Goal: Task Accomplishment & Management: Manage account settings

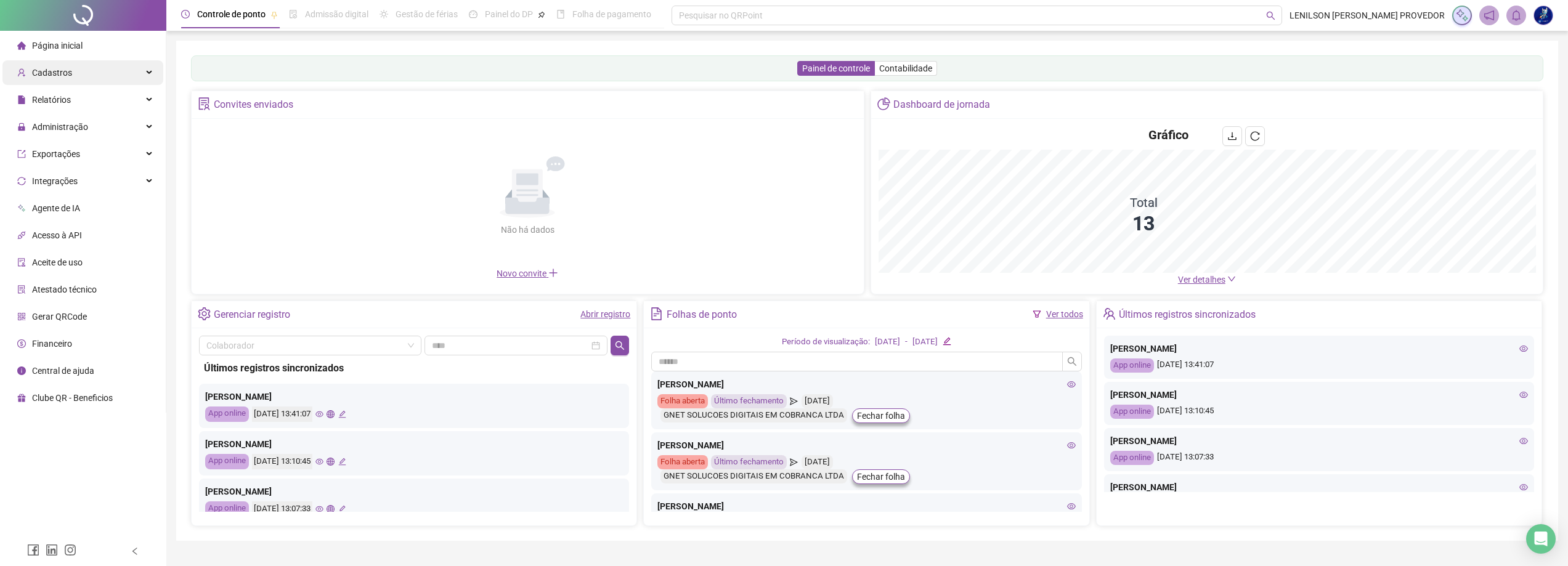
click at [61, 77] on span "Cadastros" at bounding box center [52, 73] width 40 height 10
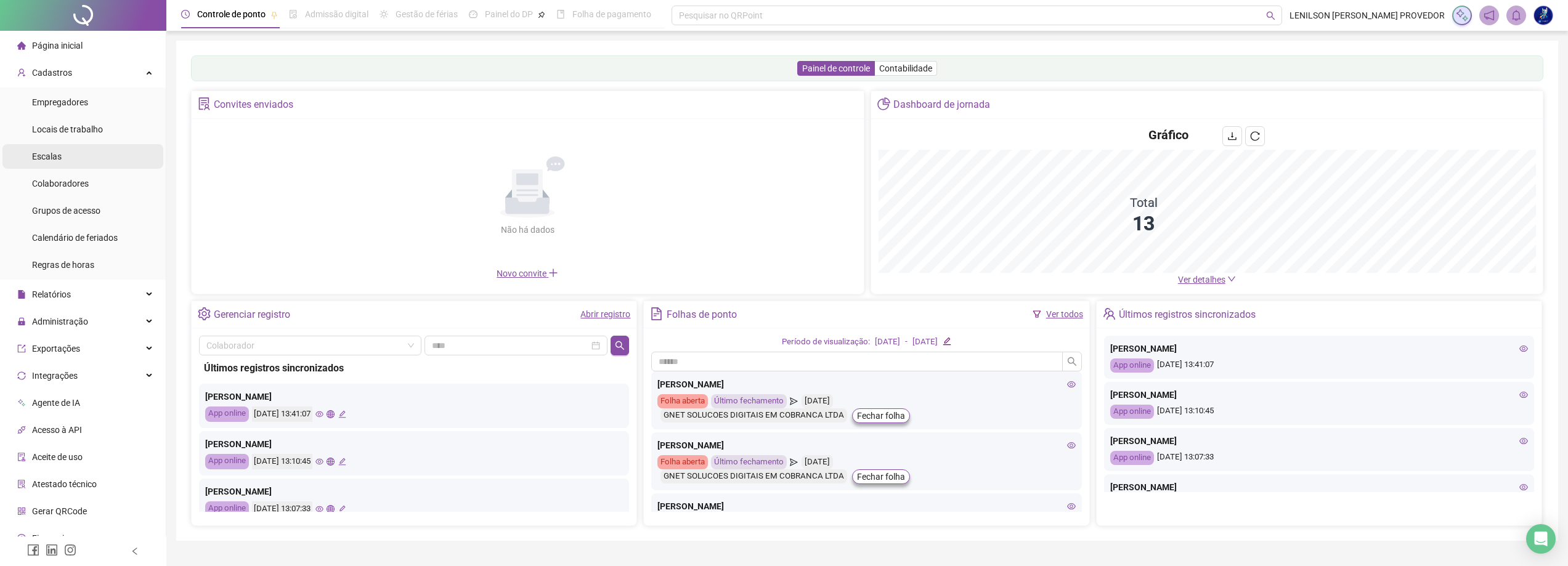
click at [66, 152] on li "Escalas" at bounding box center [83, 156] width 161 height 25
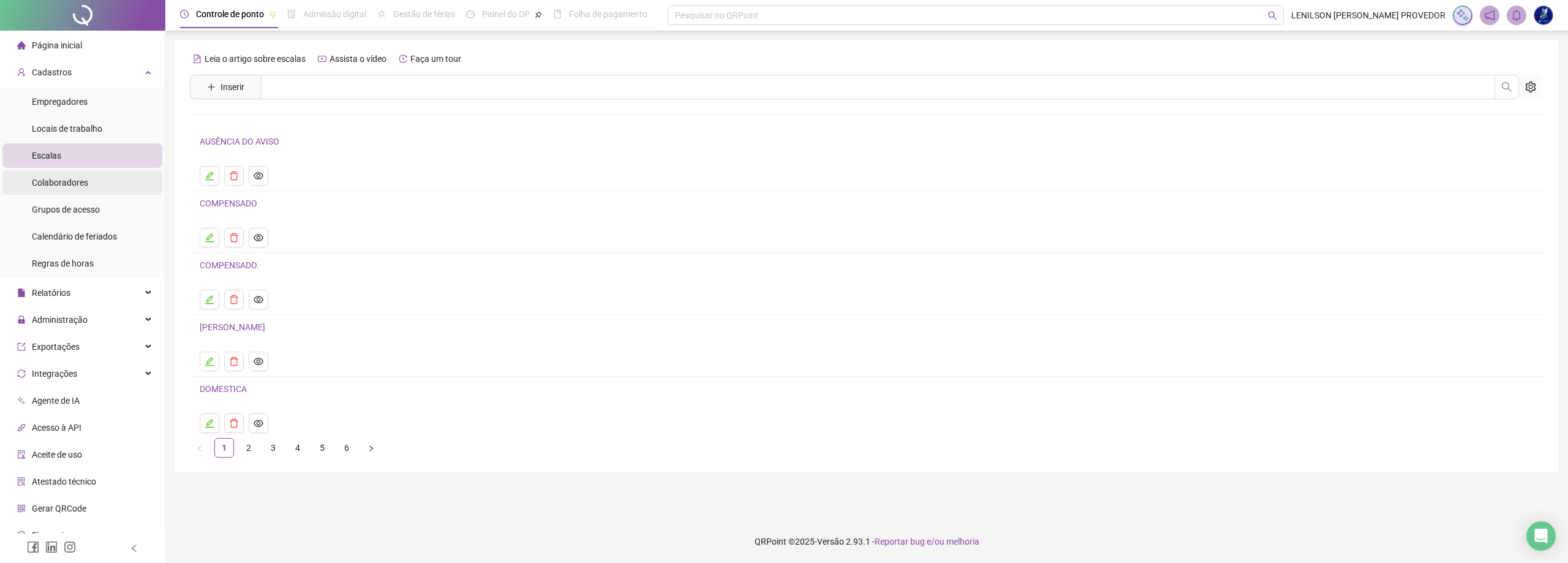
click at [73, 186] on span "Colaboradores" at bounding box center [60, 183] width 56 height 10
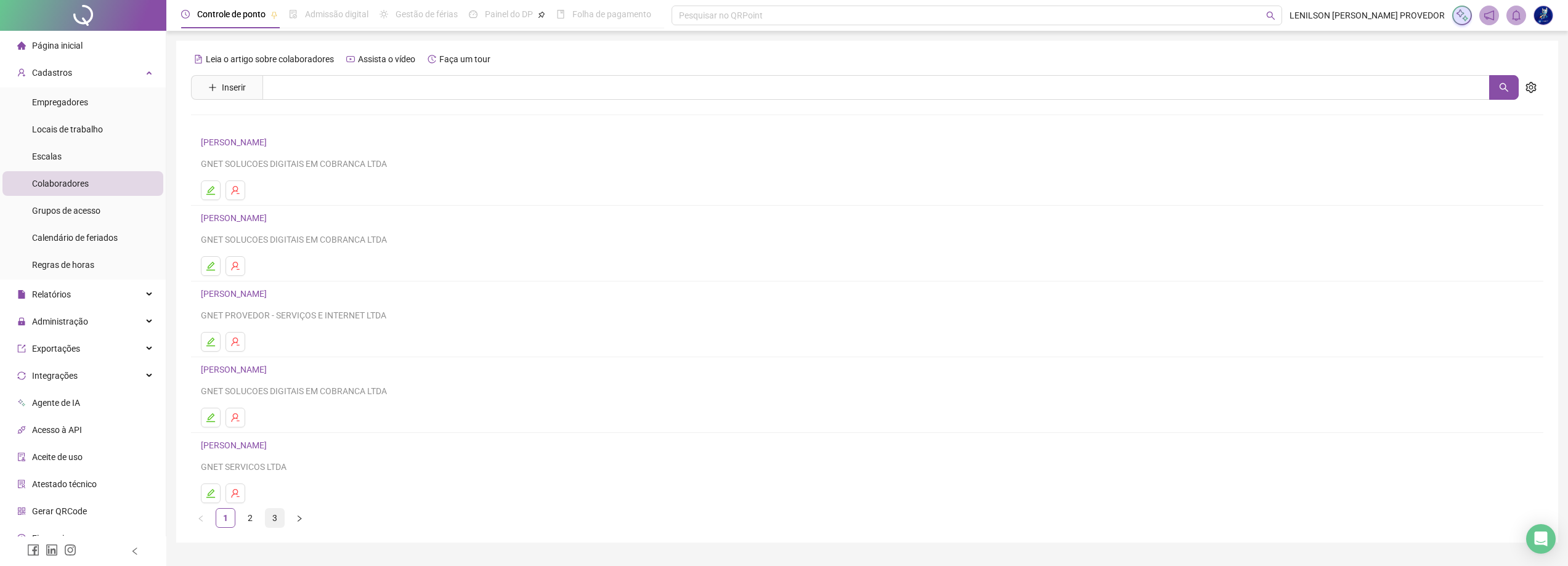
click at [277, 517] on link "3" at bounding box center [274, 518] width 18 height 18
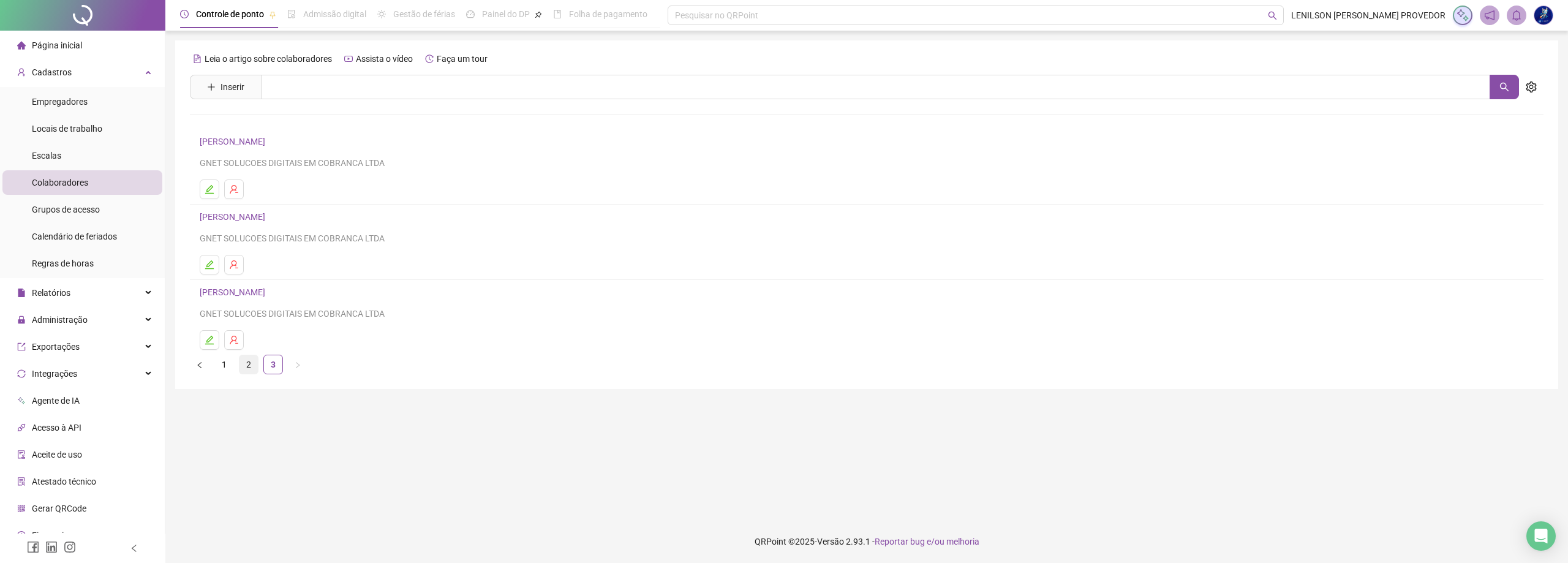
click at [246, 366] on link "2" at bounding box center [248, 364] width 18 height 18
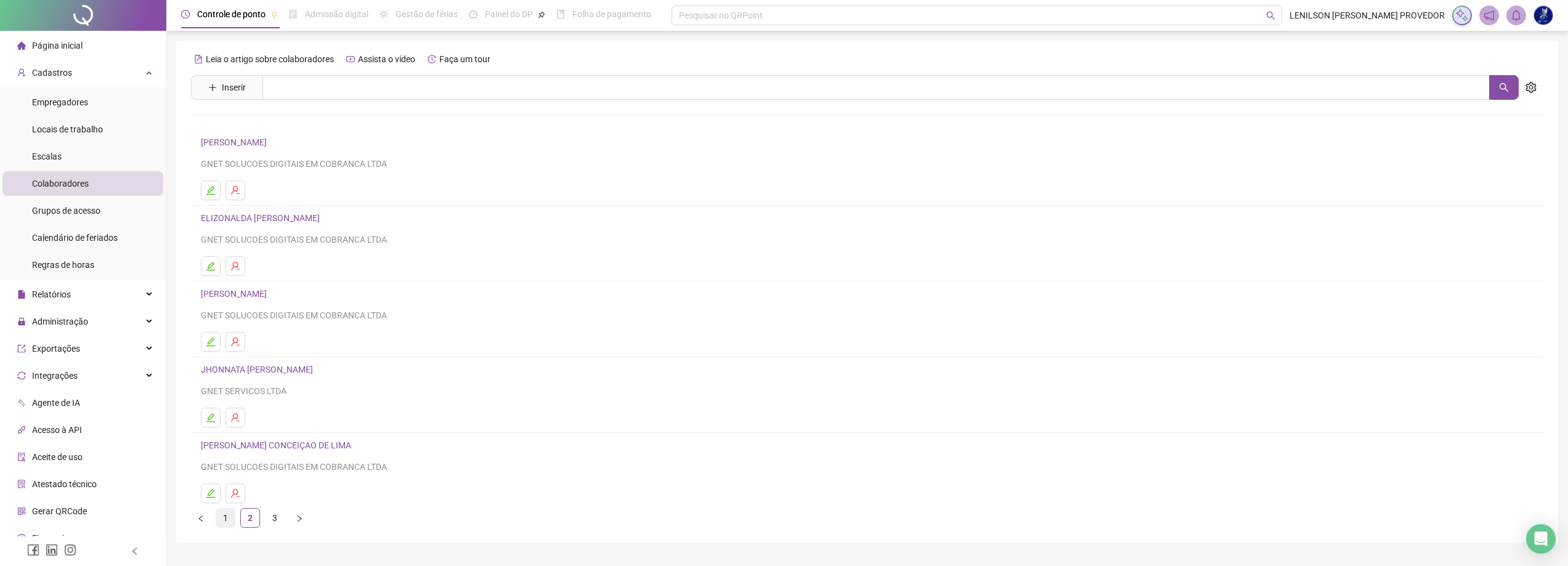
click at [227, 515] on link "1" at bounding box center [225, 518] width 18 height 18
click at [249, 368] on link "[PERSON_NAME]" at bounding box center [236, 370] width 70 height 10
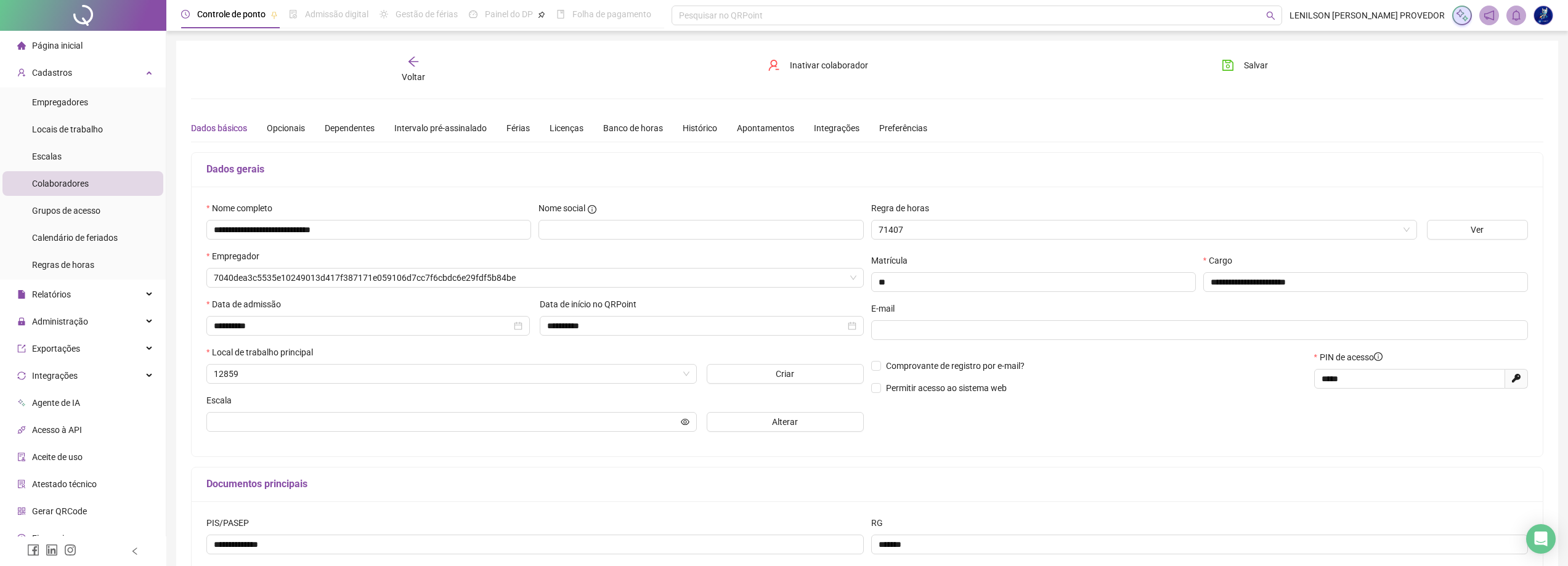
type input "*******"
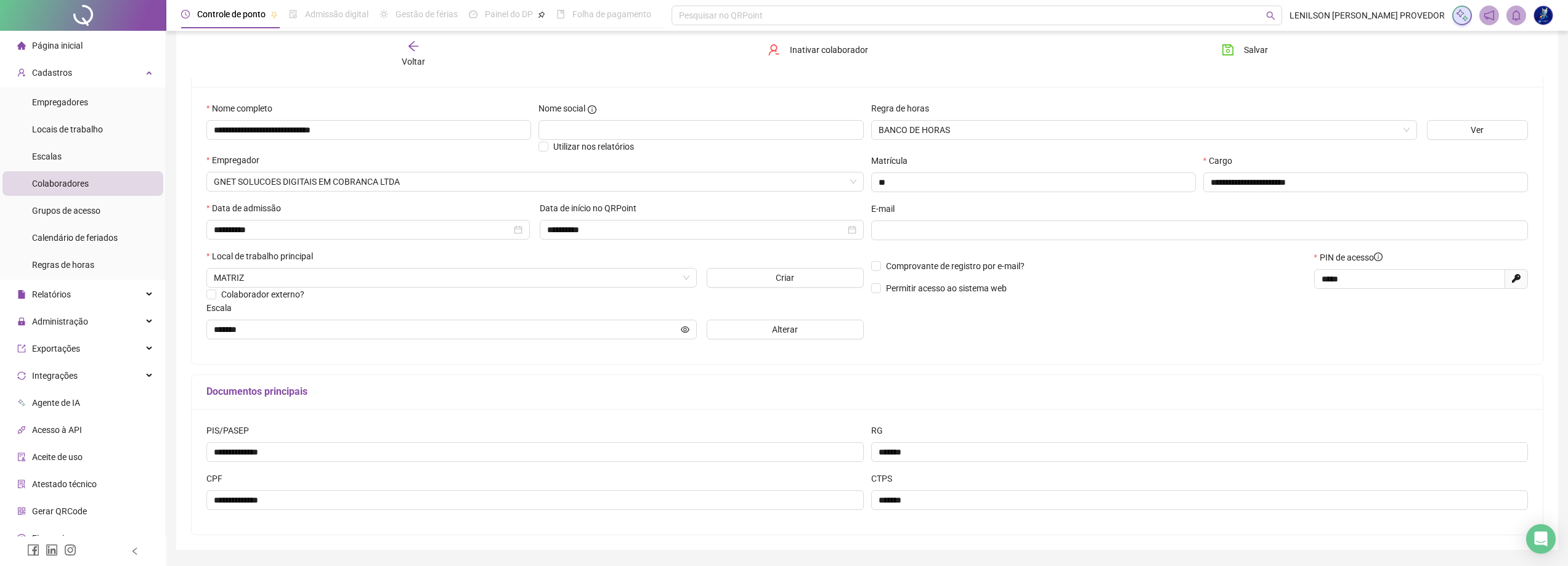
scroll to position [123, 0]
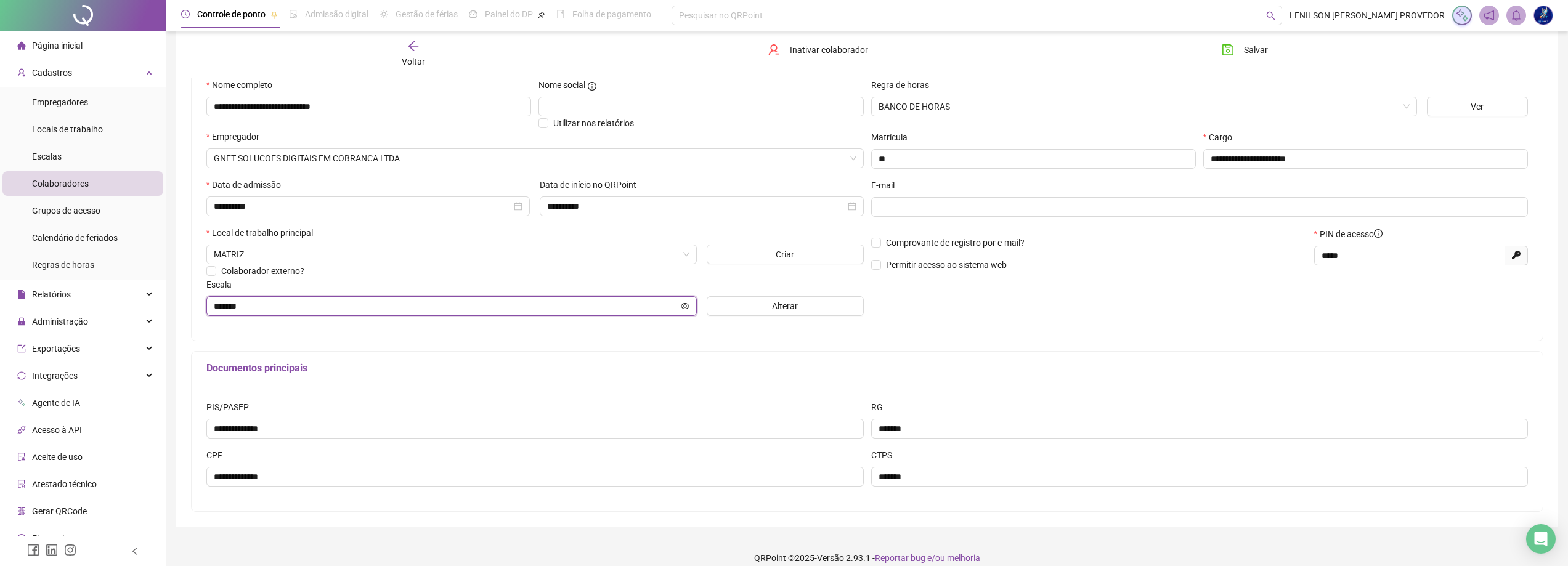
click at [683, 307] on icon "eye" at bounding box center [685, 306] width 9 height 9
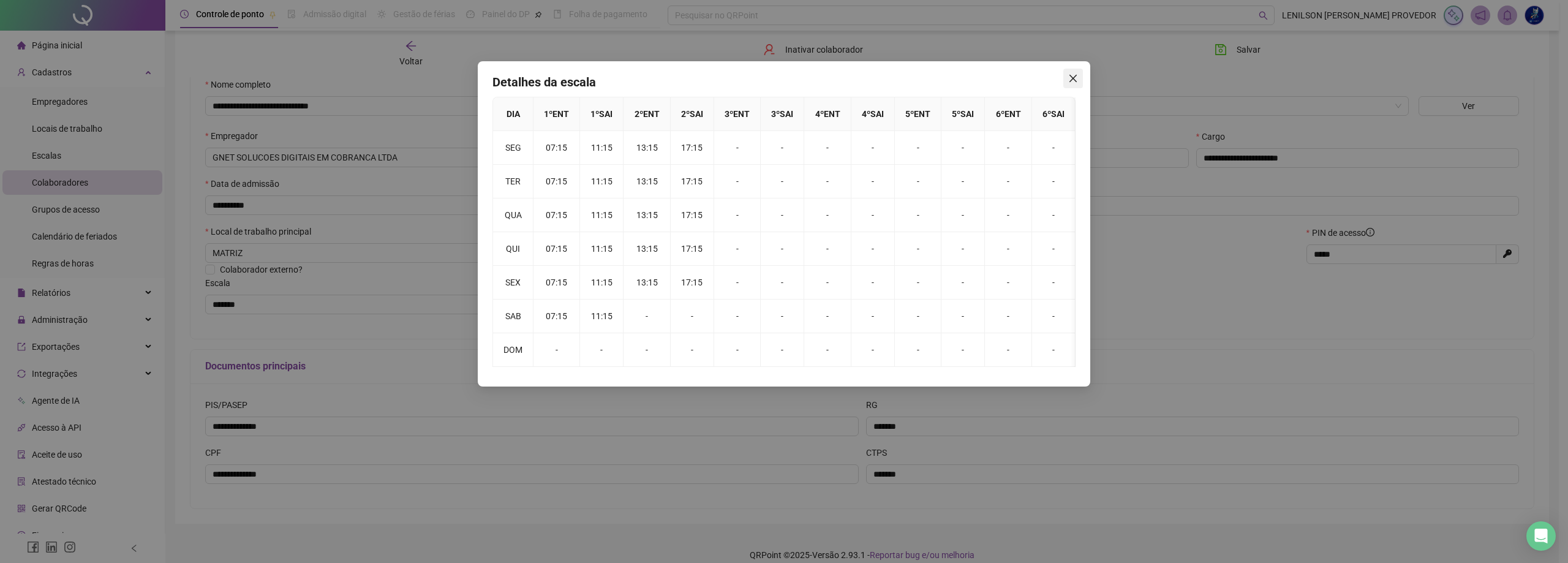
click at [1072, 76] on icon "close" at bounding box center [1073, 79] width 10 height 10
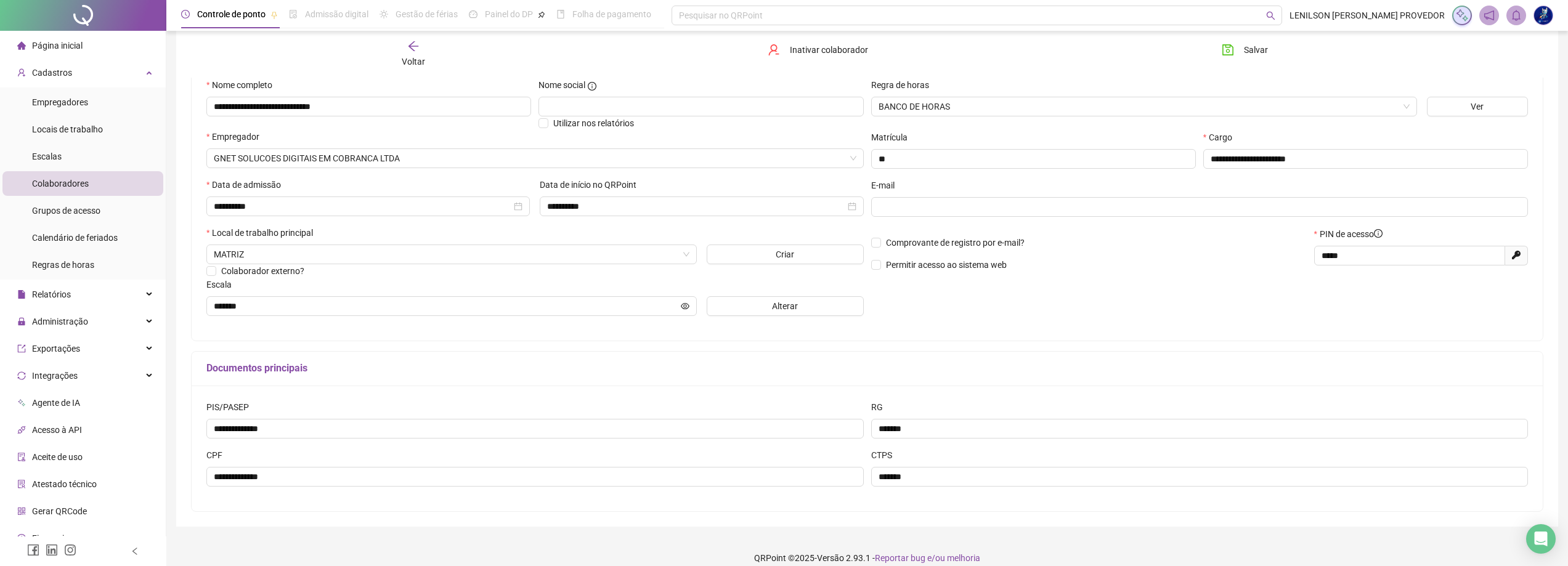
click at [408, 48] on icon "arrow-left" at bounding box center [413, 46] width 12 height 12
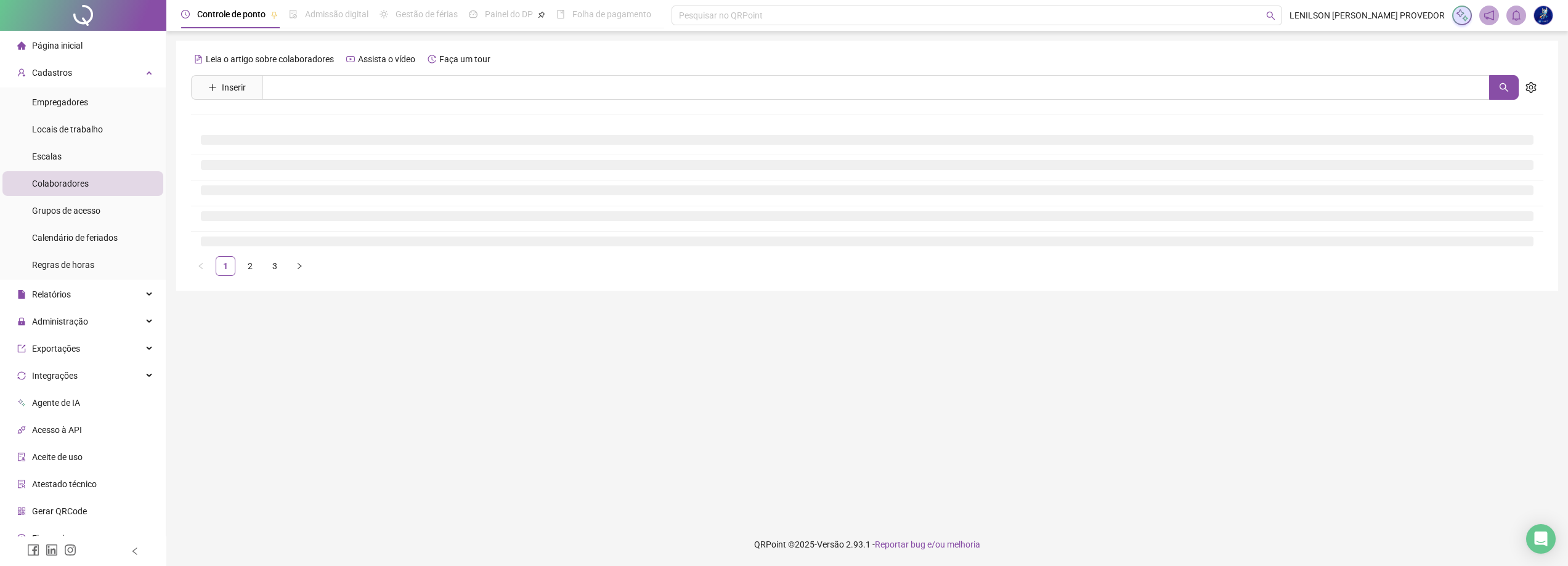
scroll to position [0, 0]
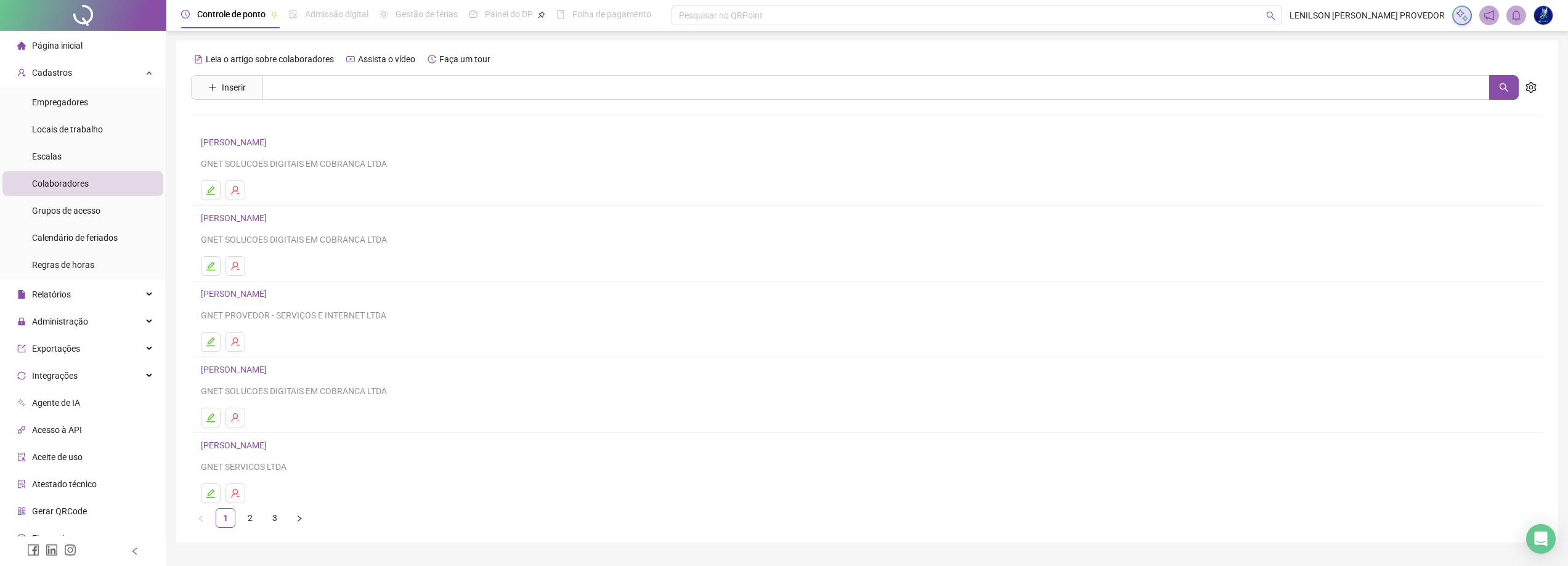
click at [253, 219] on link "[PERSON_NAME]" at bounding box center [236, 218] width 70 height 10
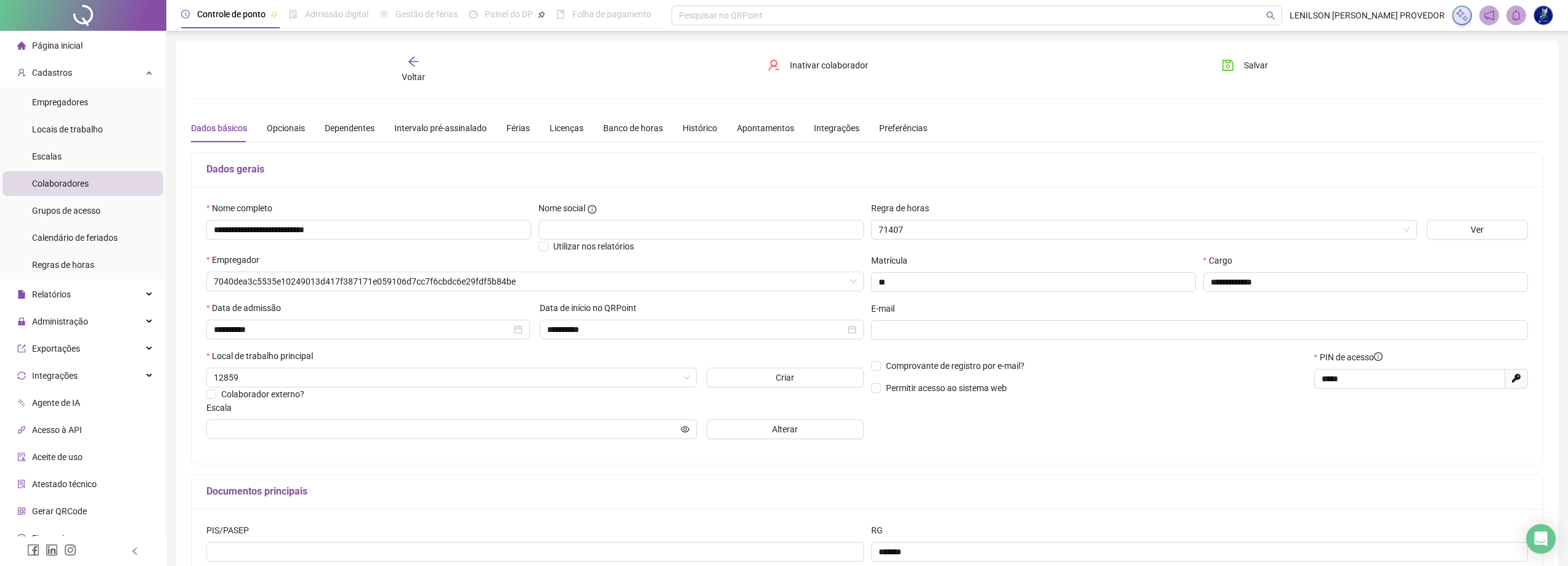
type input "**********"
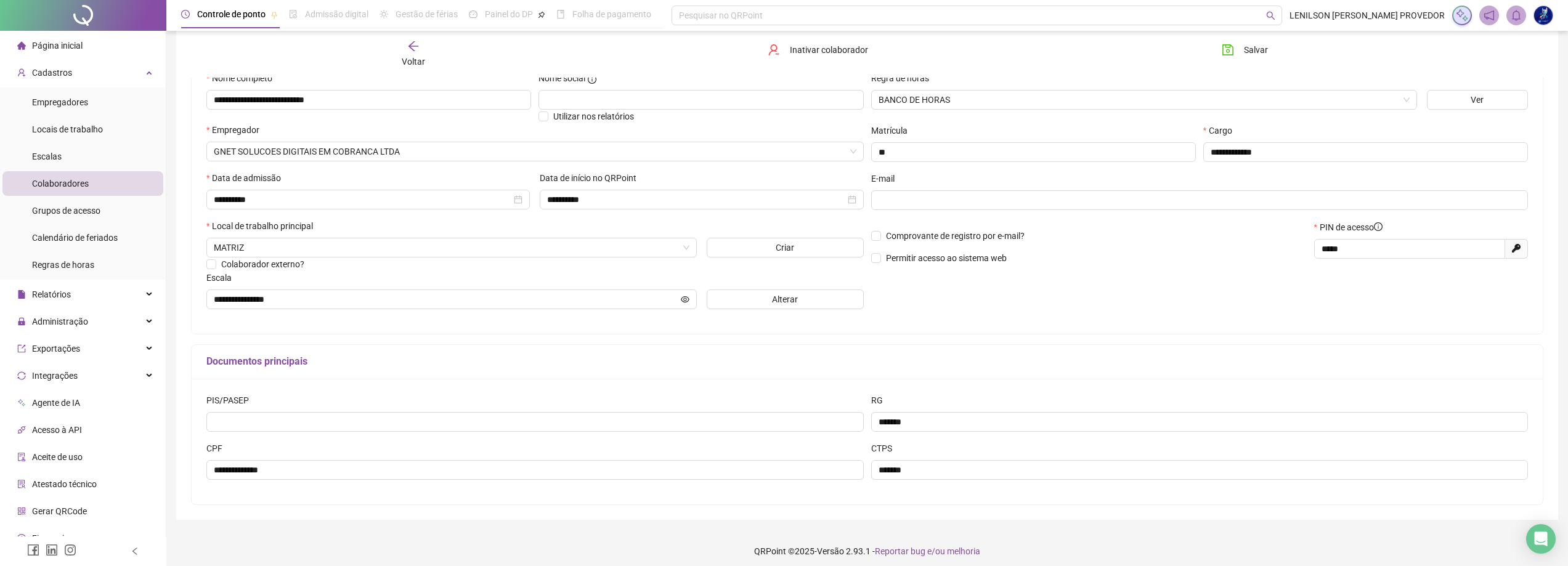
scroll to position [137, 0]
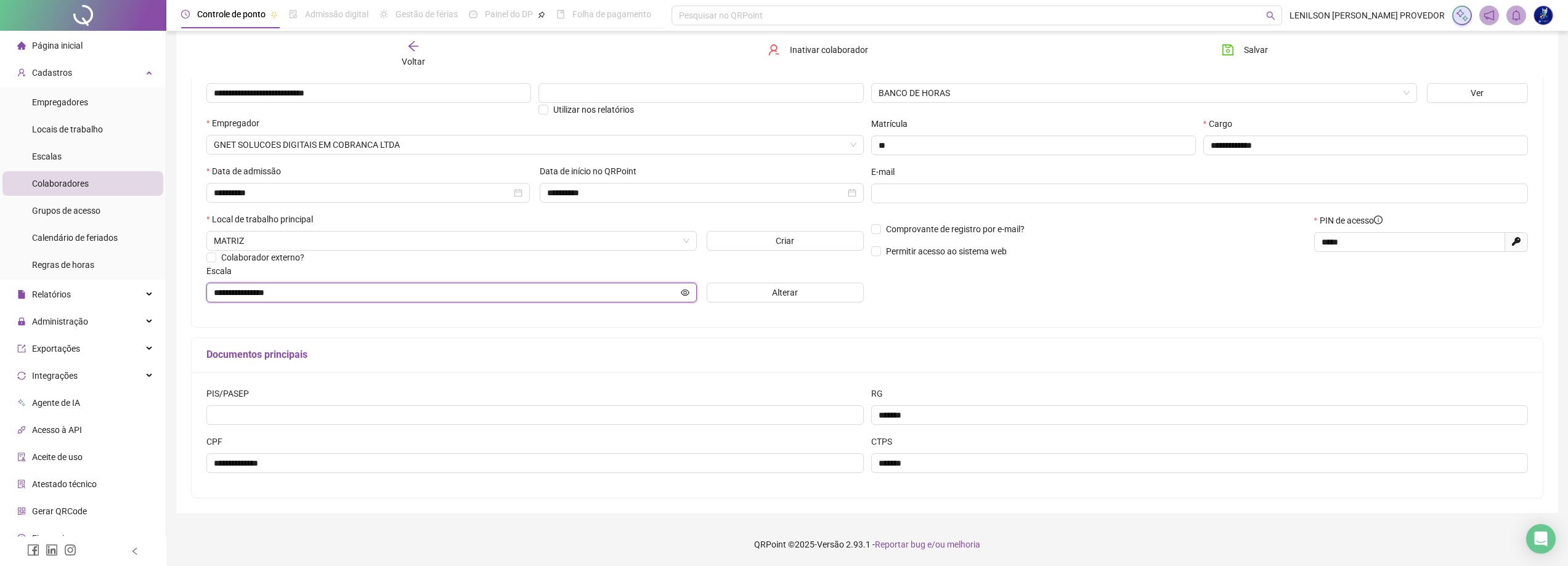
click at [684, 292] on icon "eye" at bounding box center [685, 293] width 9 height 9
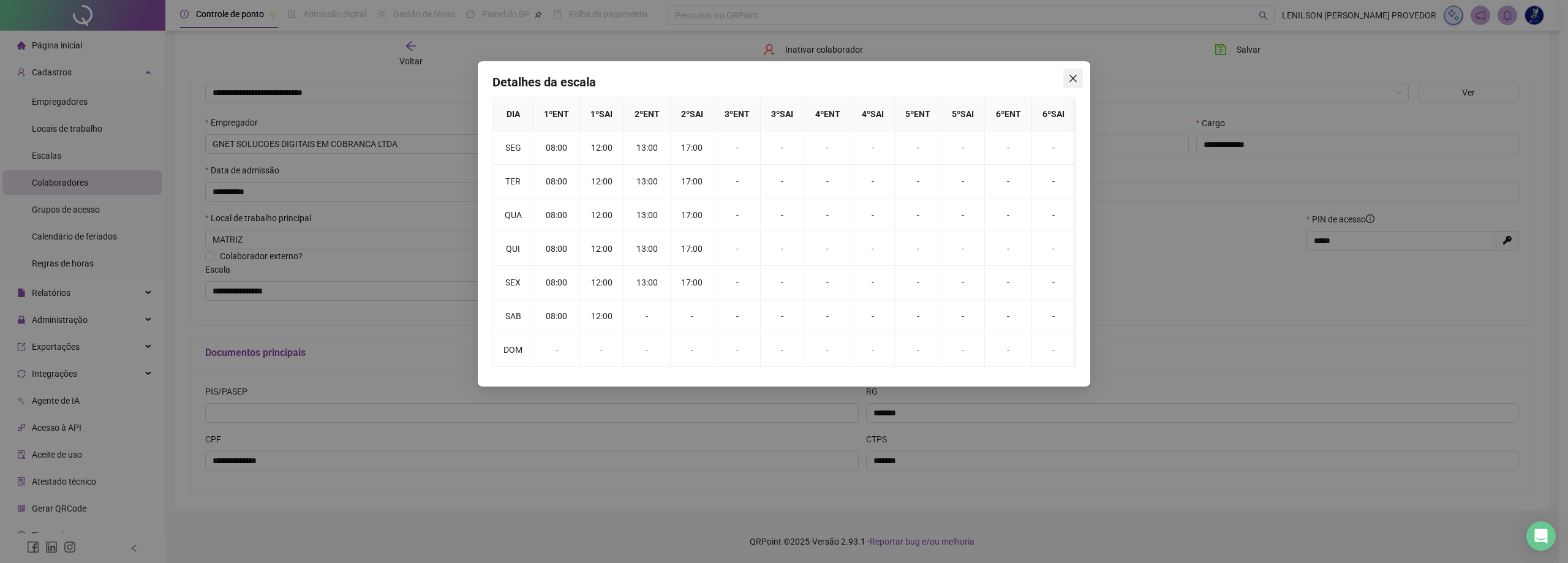
click at [1073, 77] on icon "close" at bounding box center [1073, 79] width 10 height 10
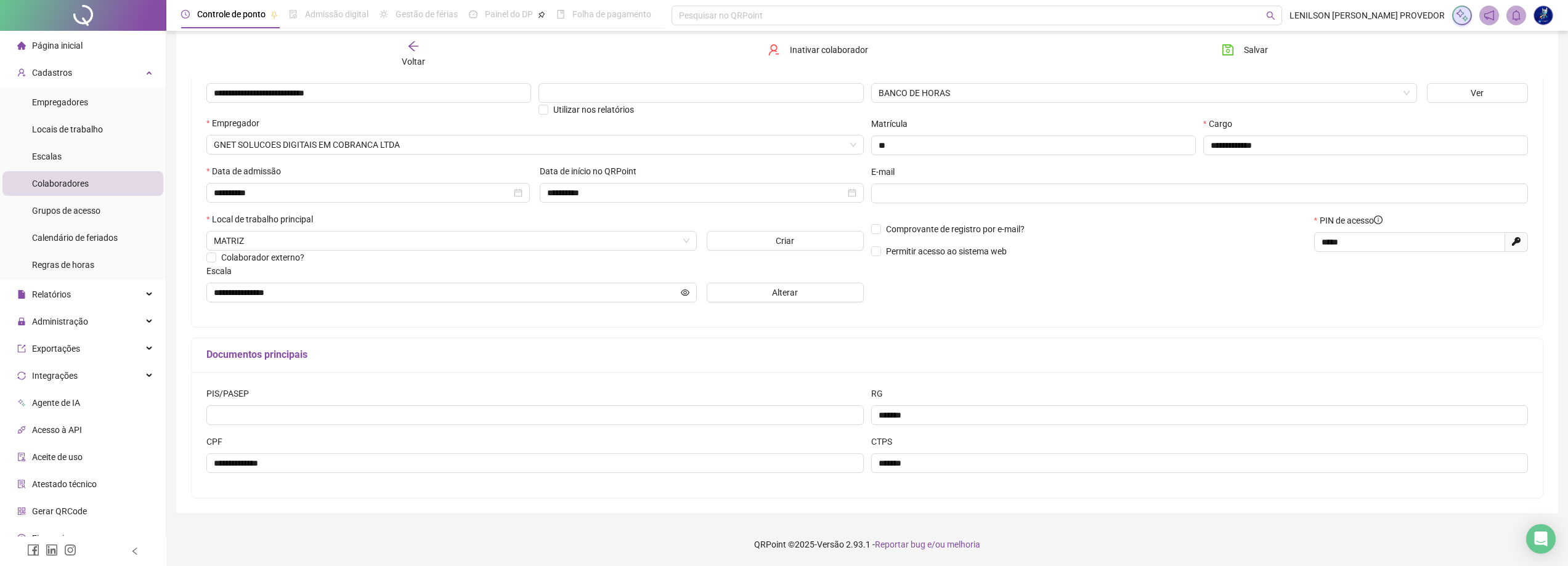
click at [412, 50] on icon "arrow-left" at bounding box center [413, 46] width 10 height 10
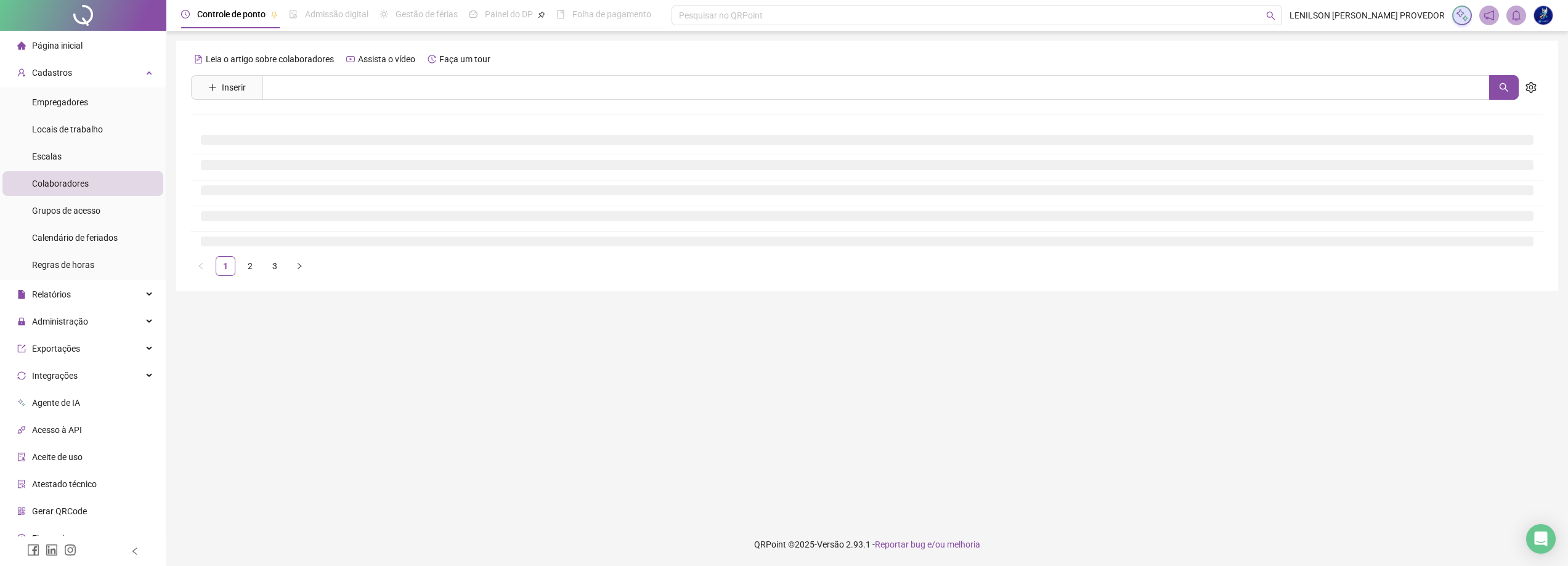
scroll to position [0, 0]
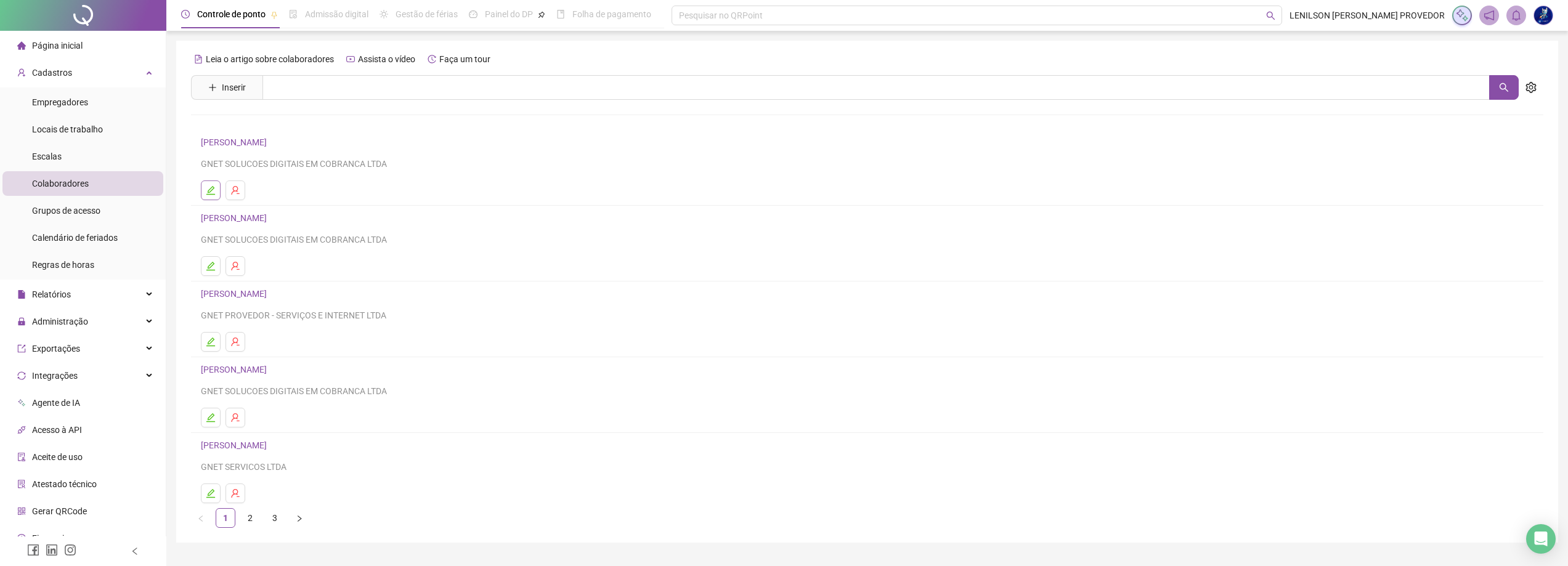
click at [212, 189] on icon "edit" at bounding box center [211, 191] width 9 height 9
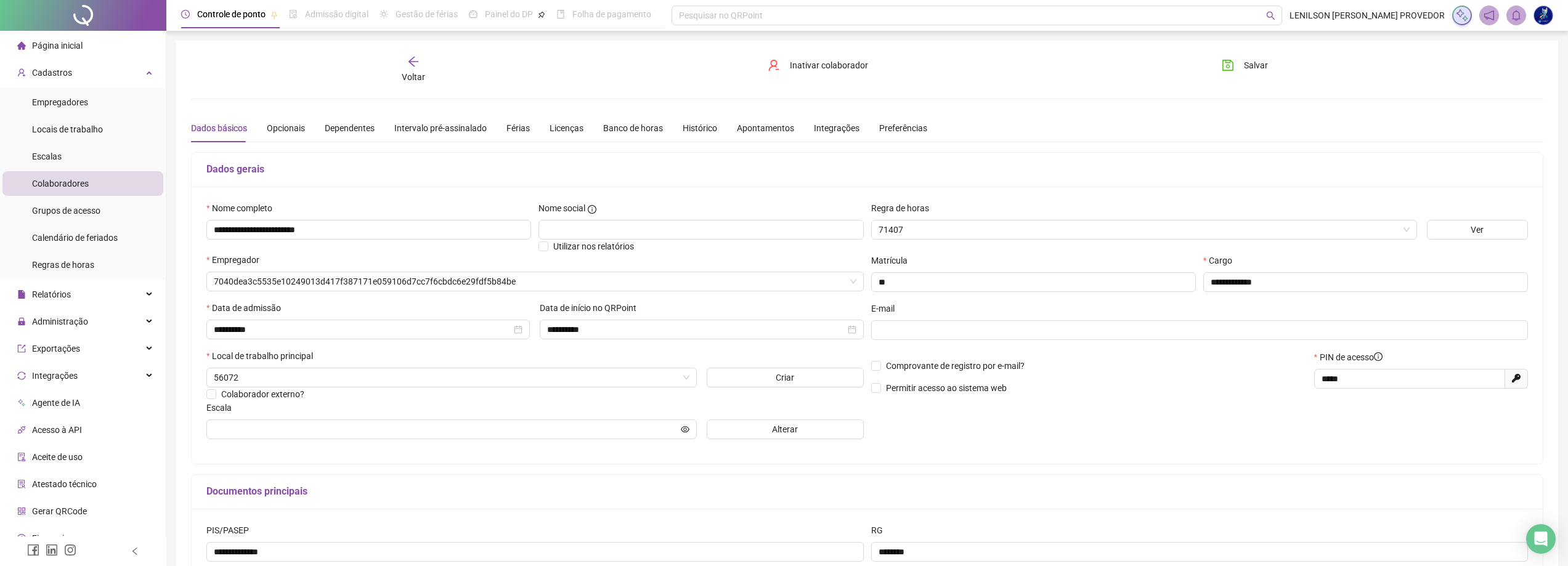
type input "**********"
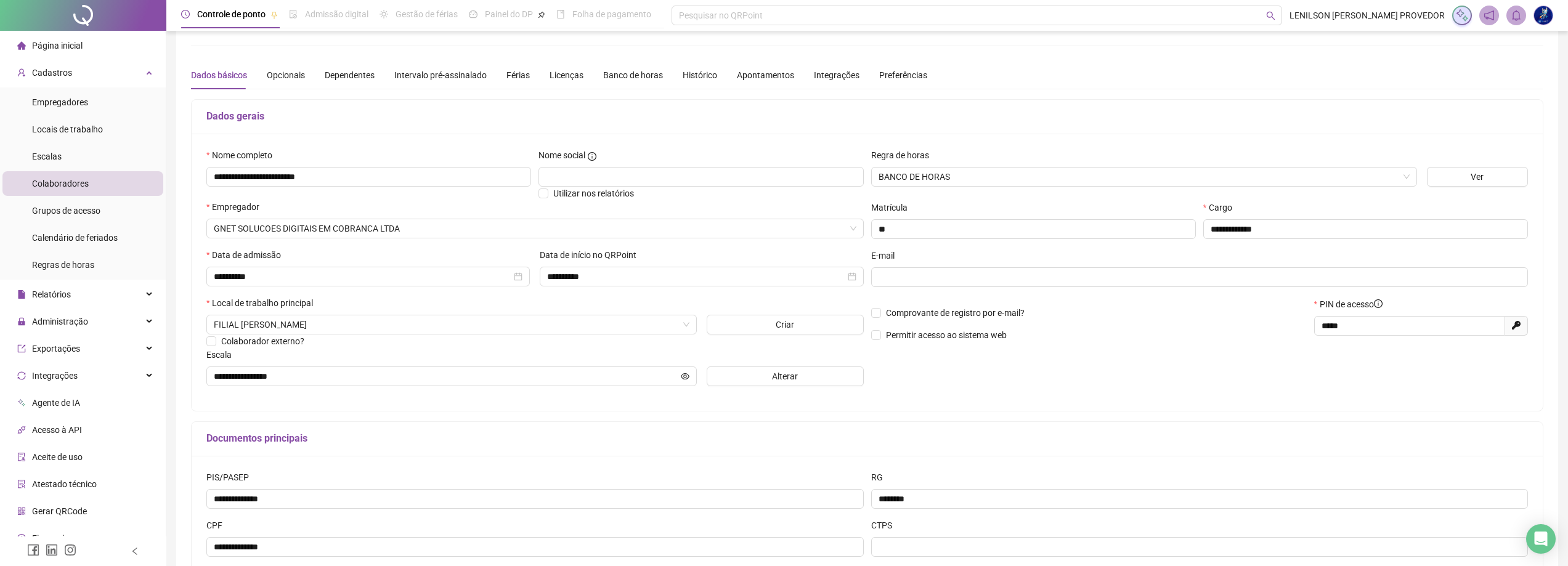
scroll to position [123, 0]
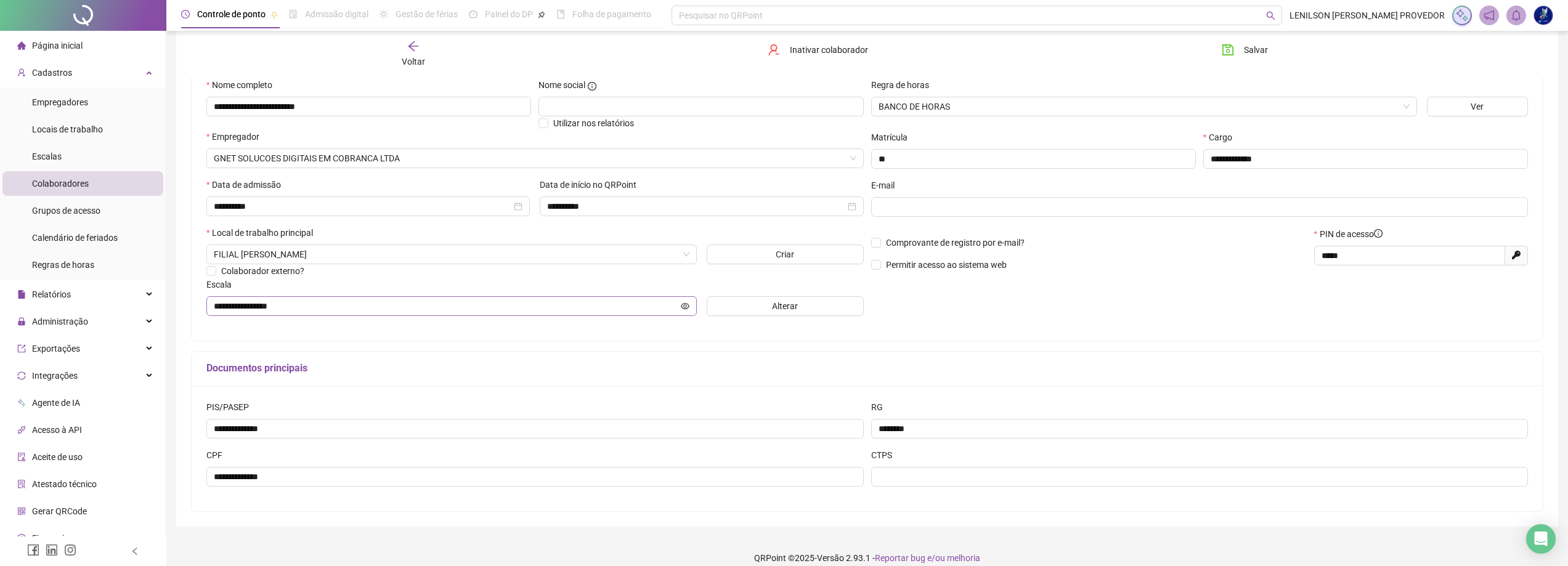
click at [691, 304] on span "**********" at bounding box center [452, 306] width 491 height 20
click at [688, 305] on icon "eye" at bounding box center [685, 306] width 9 height 9
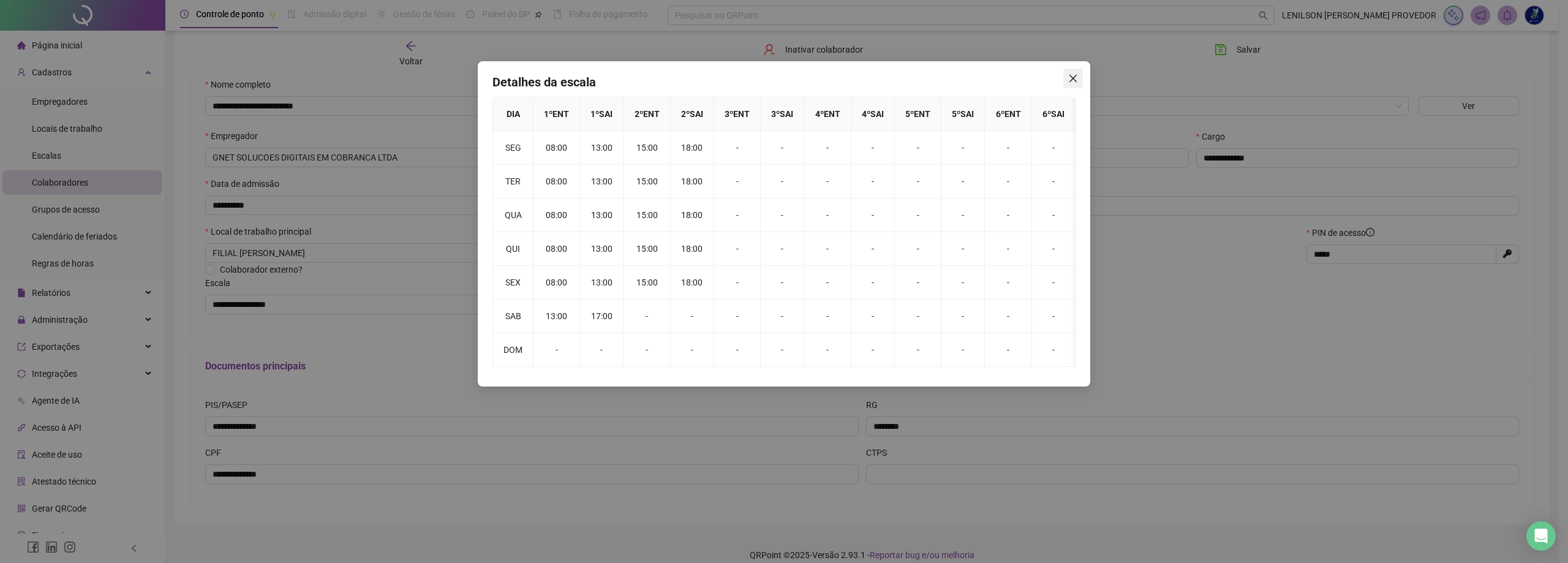
click at [1072, 77] on icon "close" at bounding box center [1073, 79] width 8 height 8
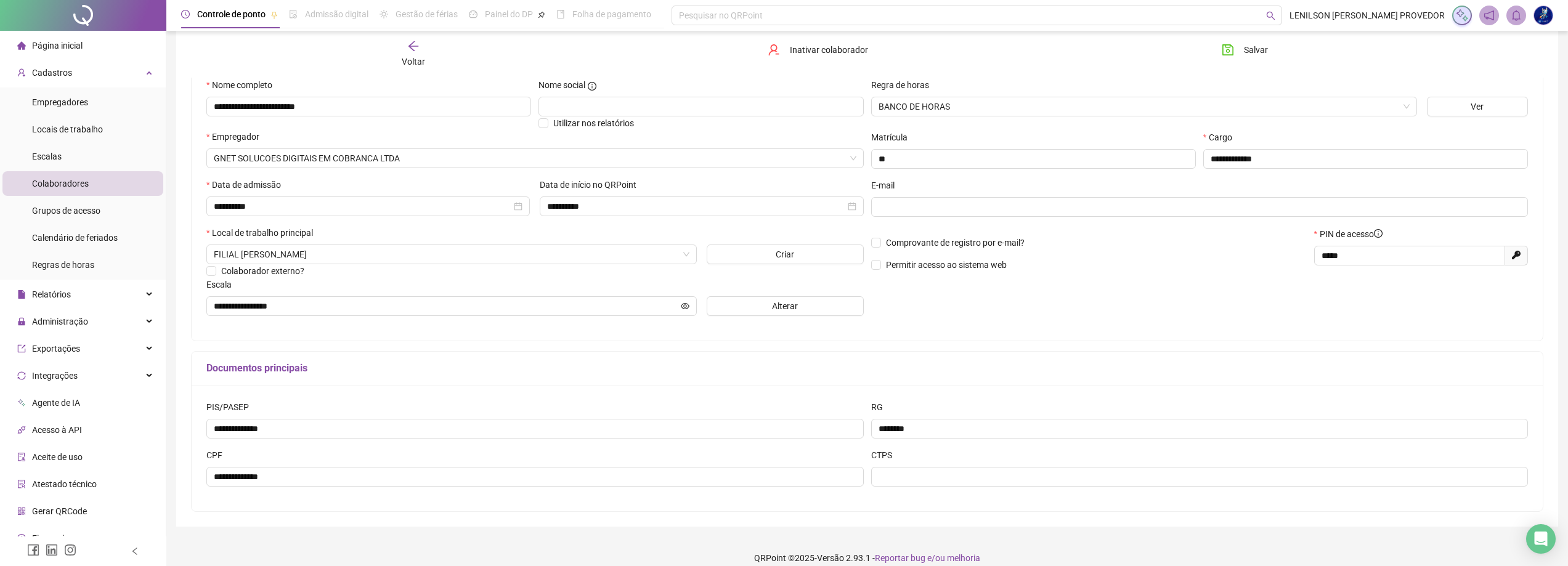
click at [416, 47] on icon "arrow-left" at bounding box center [413, 46] width 12 height 12
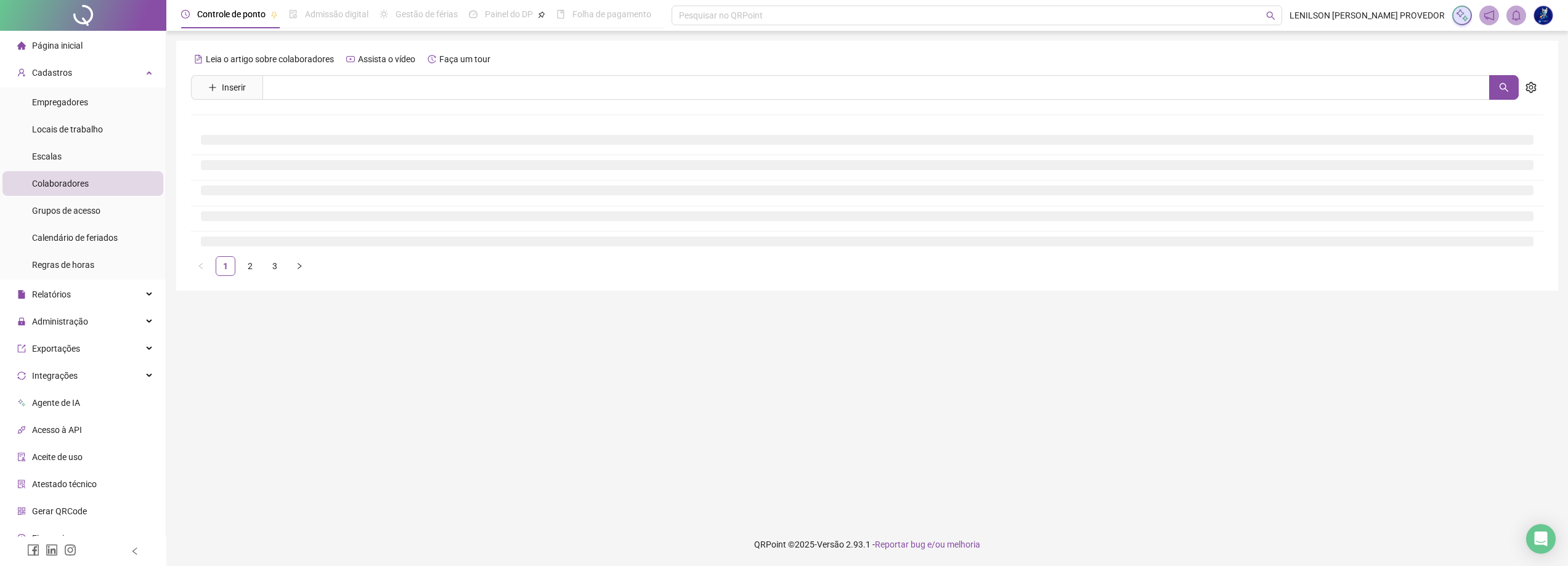
scroll to position [0, 0]
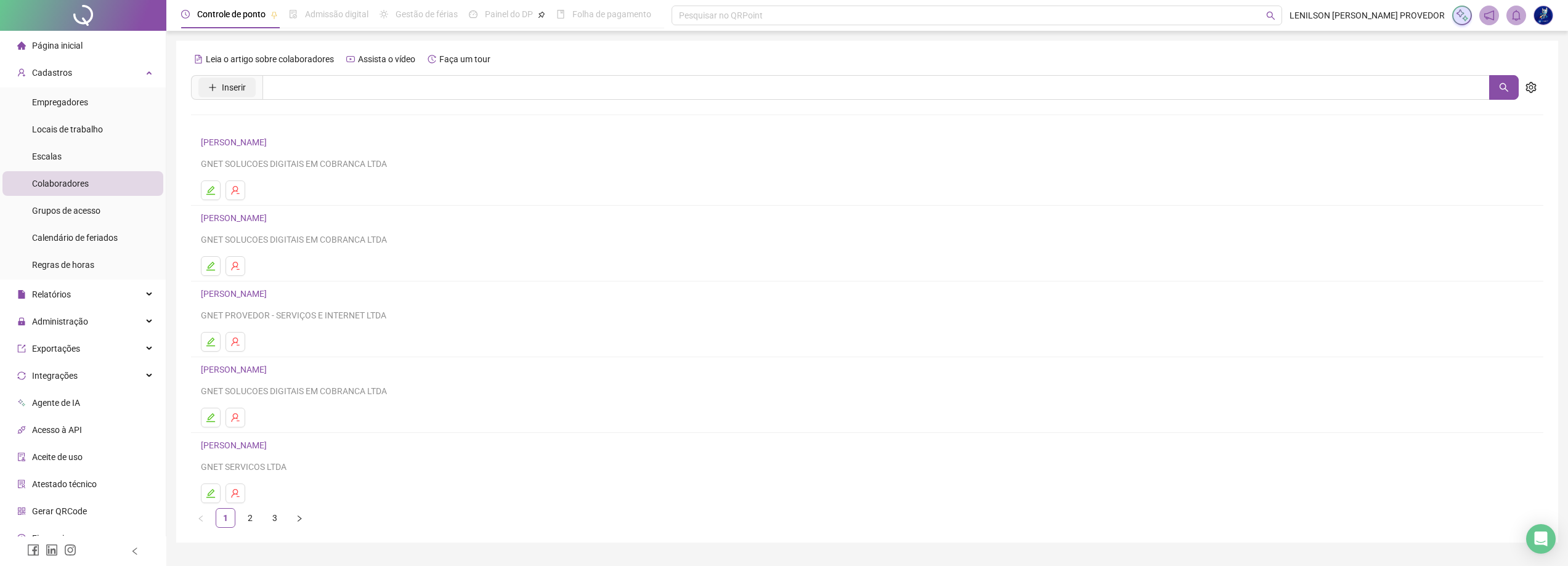
click at [224, 85] on span "Inserir" at bounding box center [234, 87] width 24 height 13
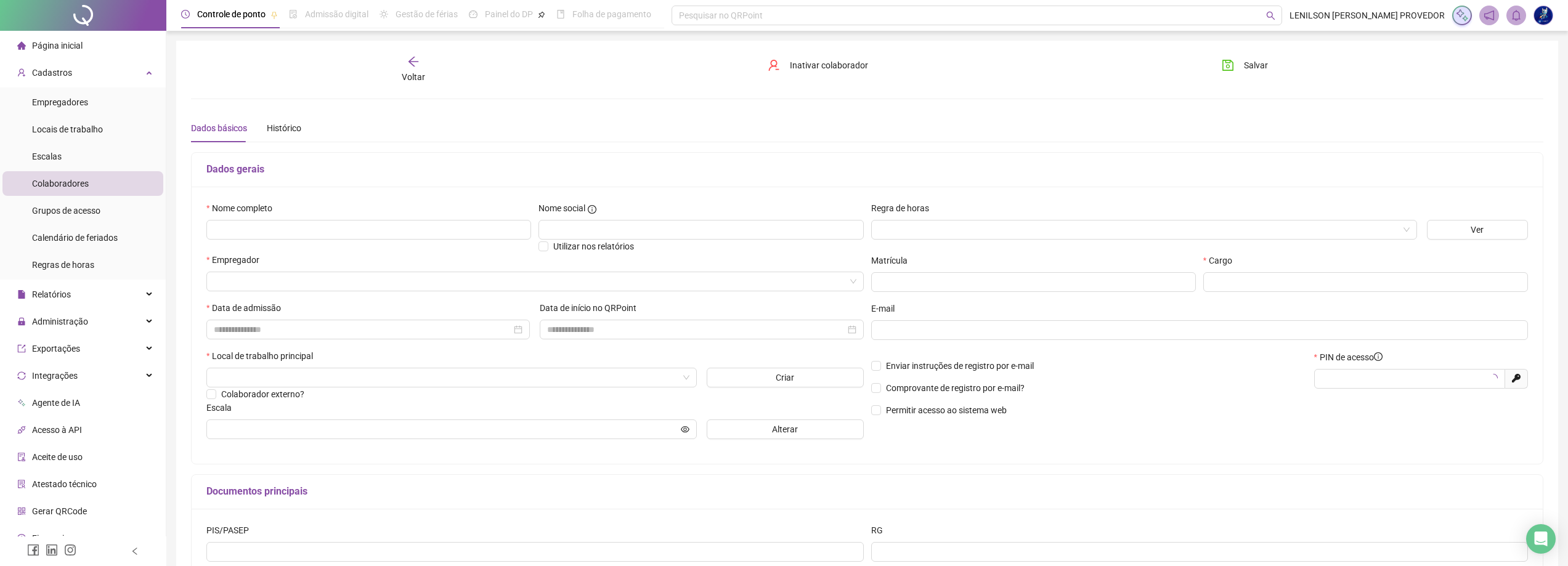
type input "*****"
click at [262, 231] on input "text" at bounding box center [369, 229] width 325 height 20
type input "**********"
click at [933, 233] on input "search" at bounding box center [1138, 229] width 520 height 18
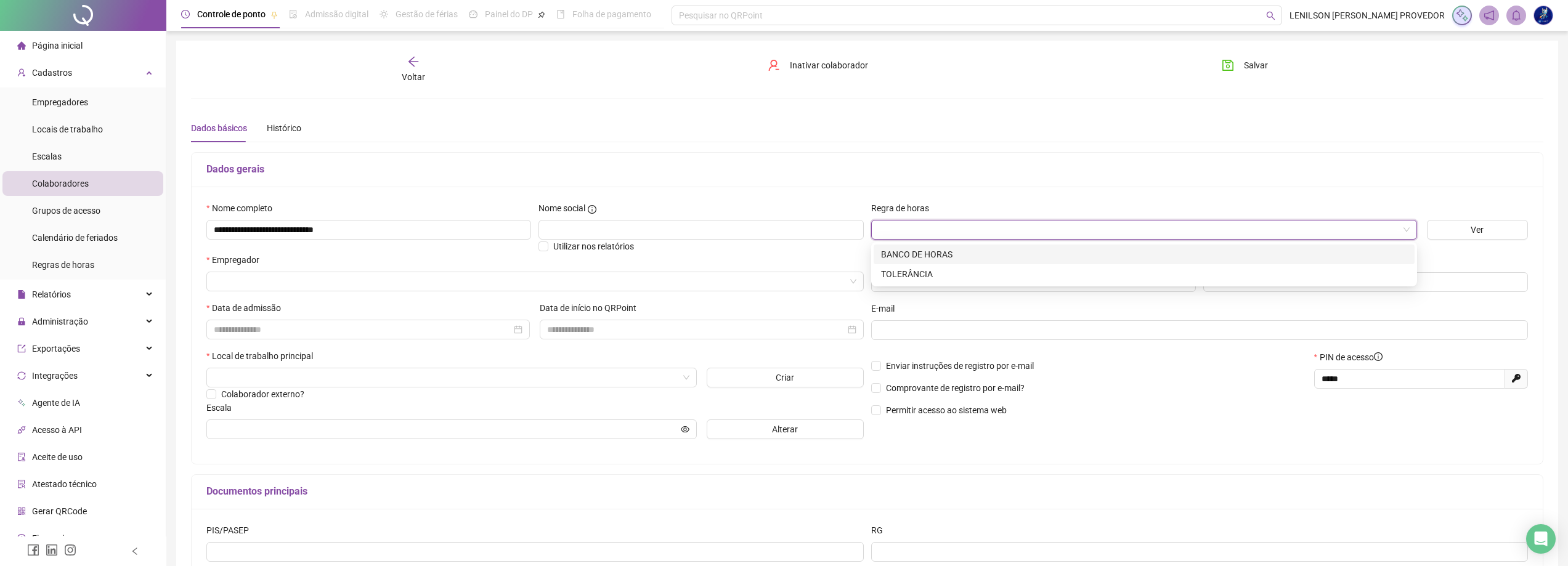
click at [920, 254] on div "BANCO DE HORAS" at bounding box center [1144, 254] width 526 height 13
click at [343, 284] on input "search" at bounding box center [529, 281] width 631 height 18
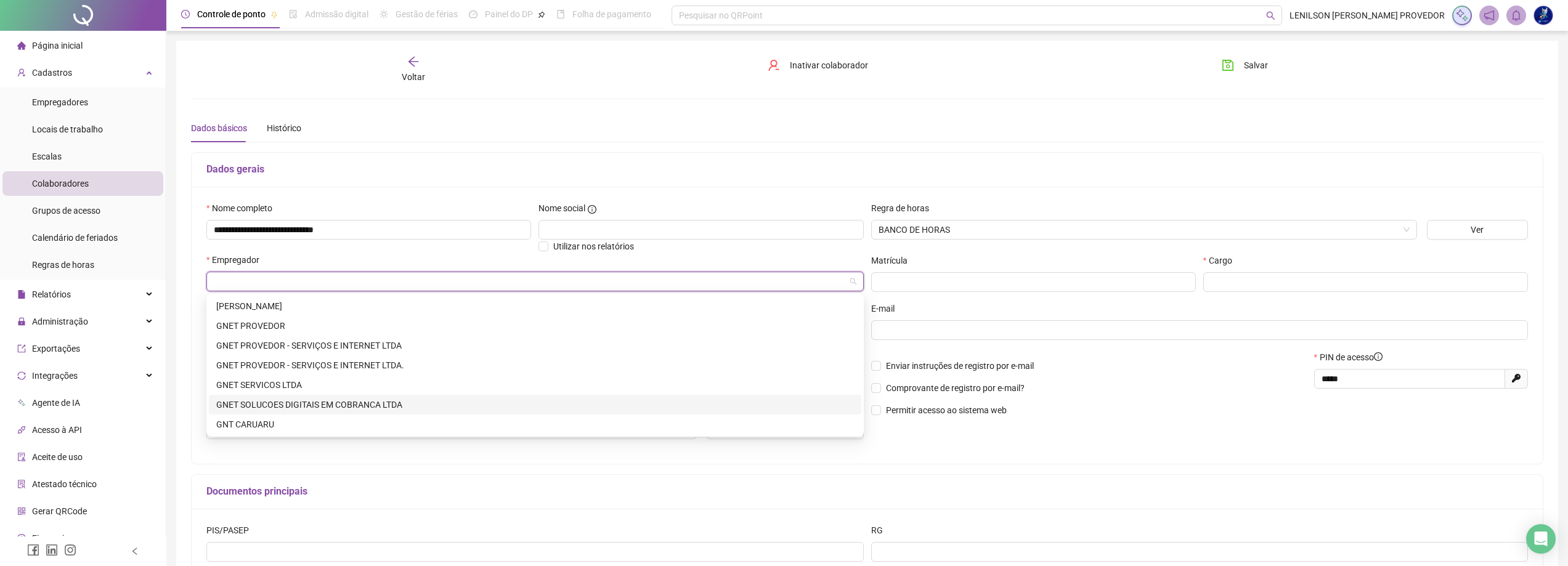
click at [320, 408] on div "GNET SOLUCOES DIGITAIS EM COBRANCA LTDA" at bounding box center [535, 404] width 638 height 13
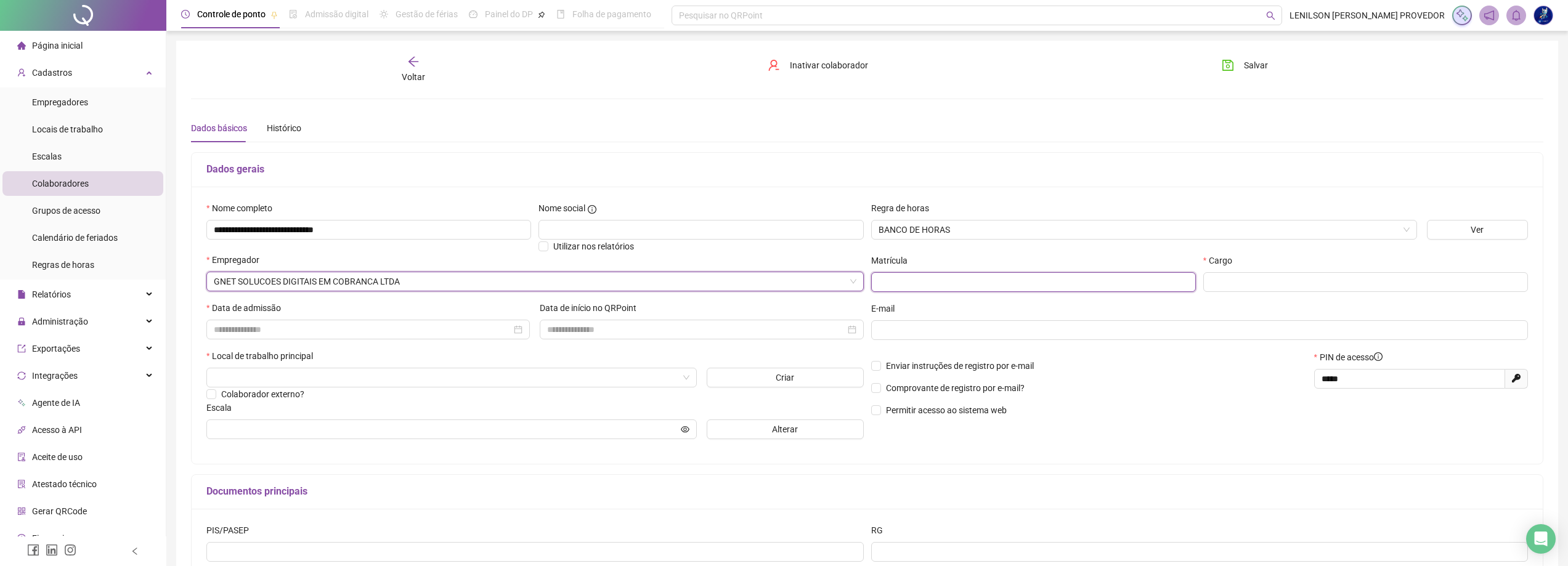
click at [952, 279] on input "text" at bounding box center [1034, 282] width 325 height 20
drag, startPoint x: 890, startPoint y: 283, endPoint x: 837, endPoint y: 282, distance: 53.0
click at [837, 283] on div "**********" at bounding box center [867, 325] width 1329 height 248
type input "**"
click at [1297, 287] on input "text" at bounding box center [1365, 282] width 325 height 20
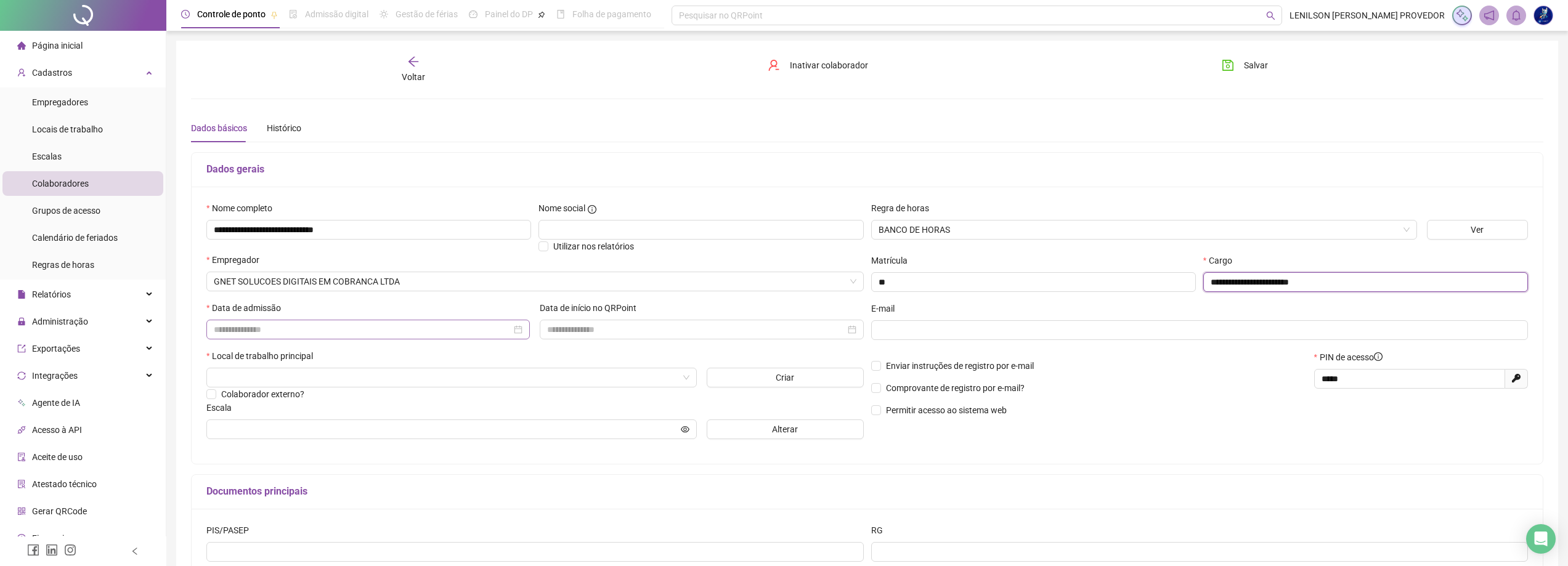
type input "**********"
click at [459, 333] on input at bounding box center [363, 329] width 298 height 13
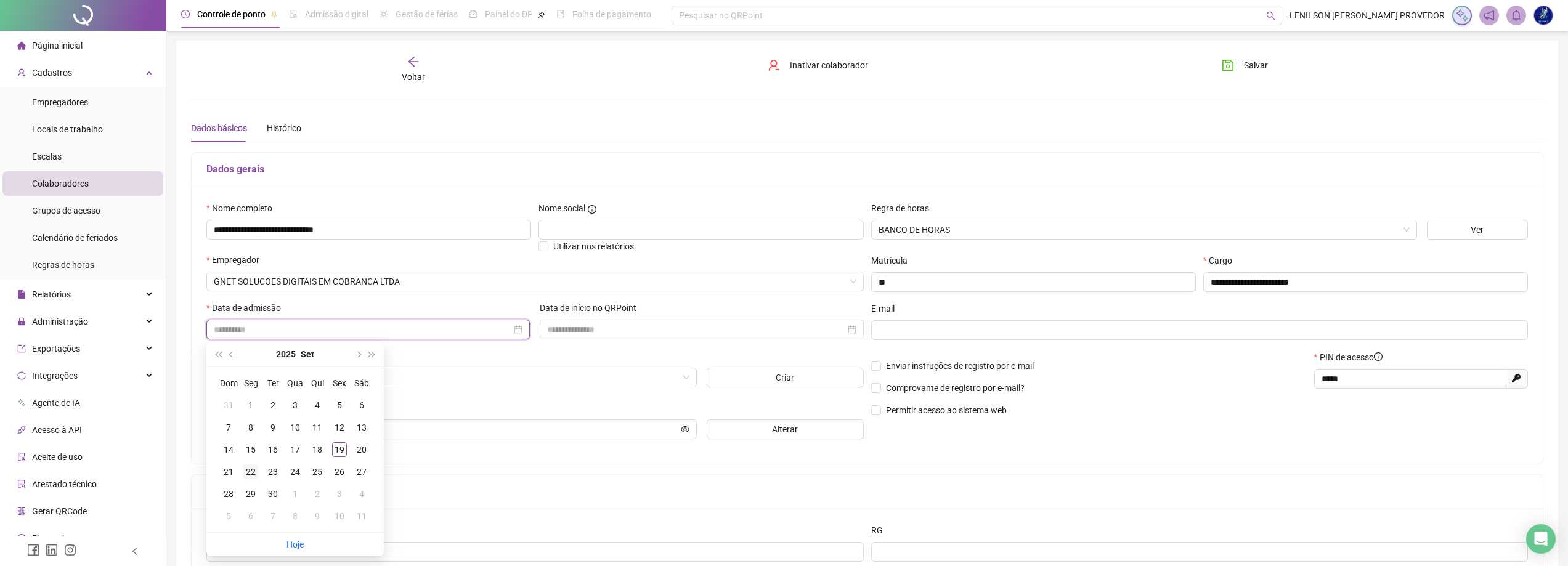
type input "**********"
click at [254, 471] on div "22" at bounding box center [250, 472] width 15 height 15
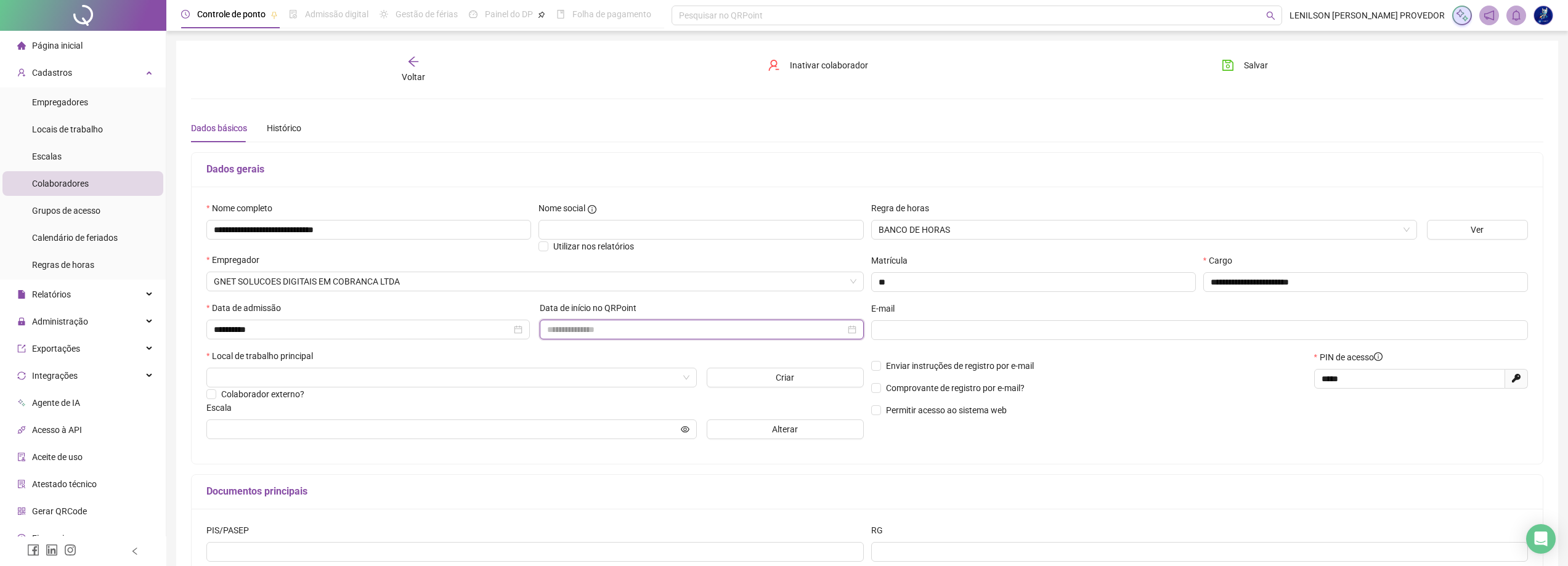
click at [598, 332] on input at bounding box center [696, 329] width 298 height 13
type input "**********"
click at [586, 472] on div "22" at bounding box center [584, 472] width 15 height 15
click at [420, 383] on input "search" at bounding box center [446, 377] width 465 height 18
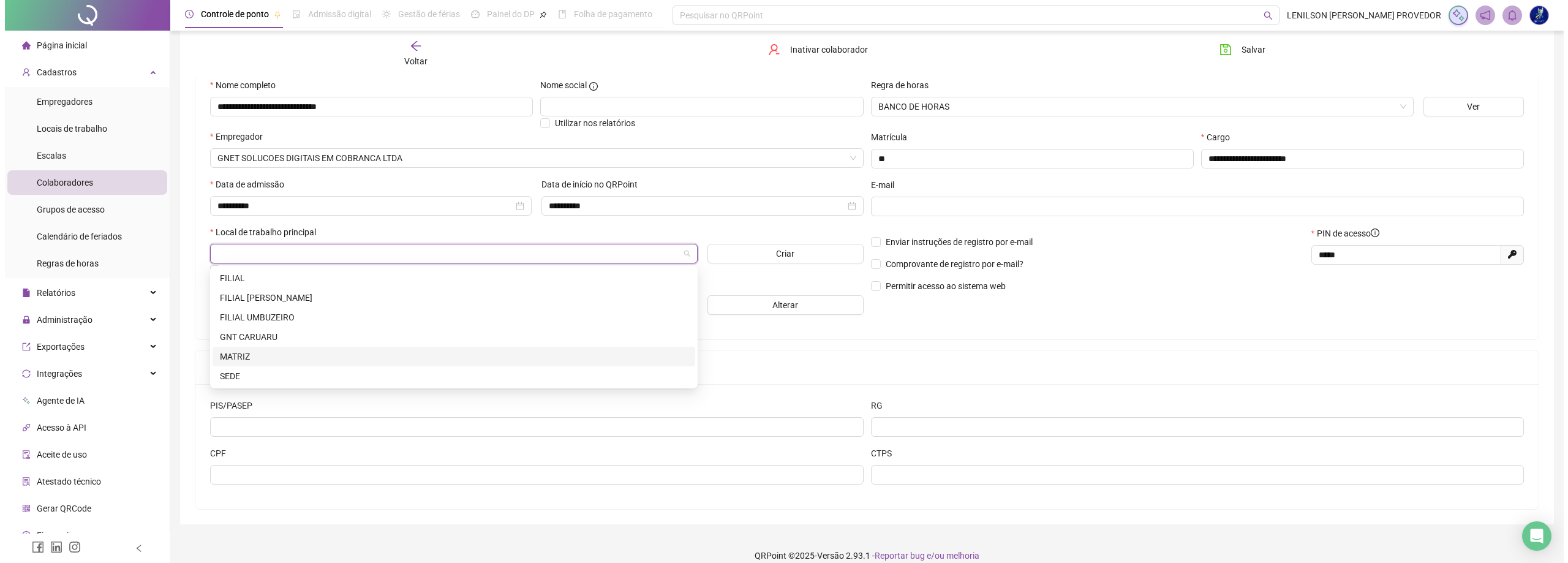
scroll to position [122, 0]
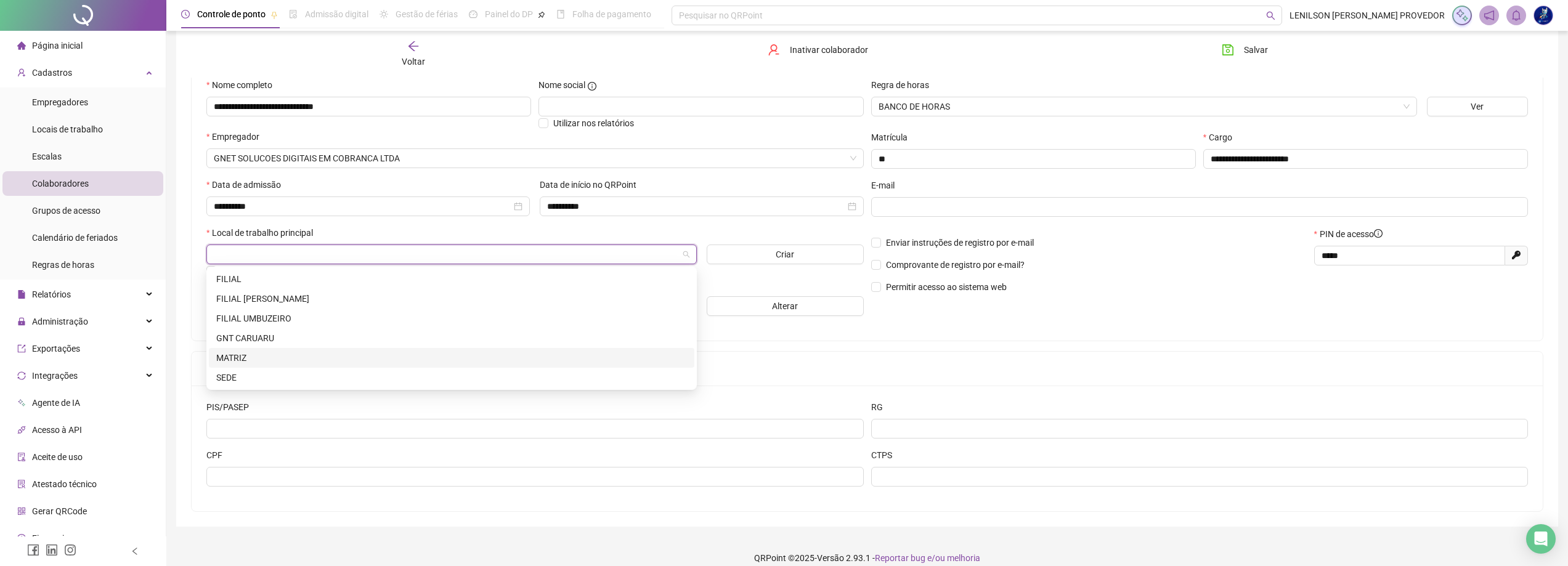
click at [248, 356] on div "MATRIZ" at bounding box center [451, 357] width 471 height 13
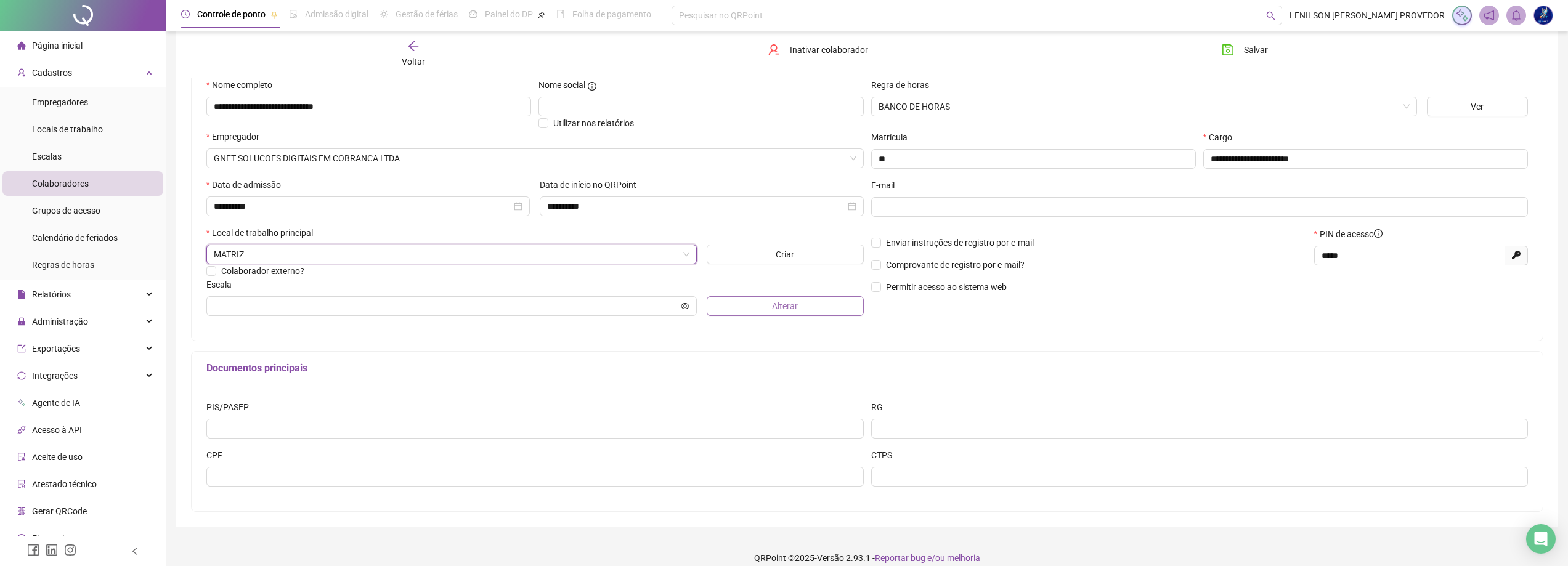
click at [735, 304] on button "Alterar" at bounding box center [785, 306] width 157 height 20
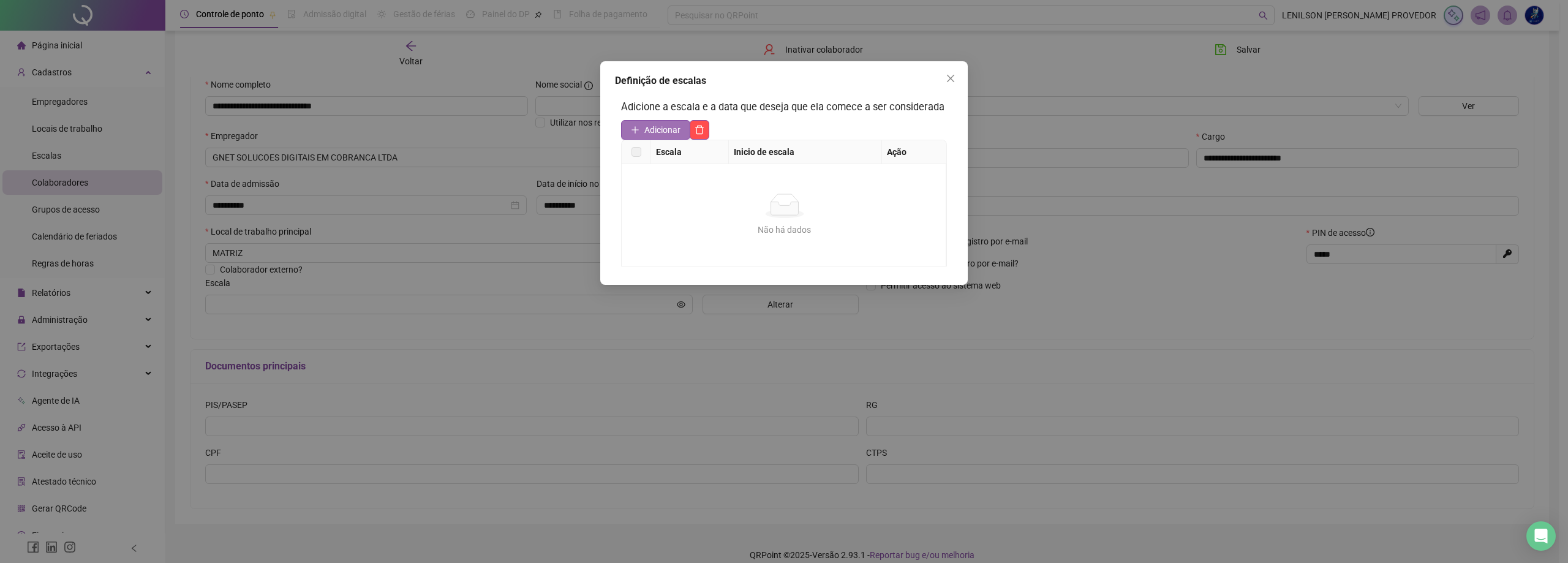
click at [650, 126] on span "Adicionar" at bounding box center [662, 129] width 36 height 13
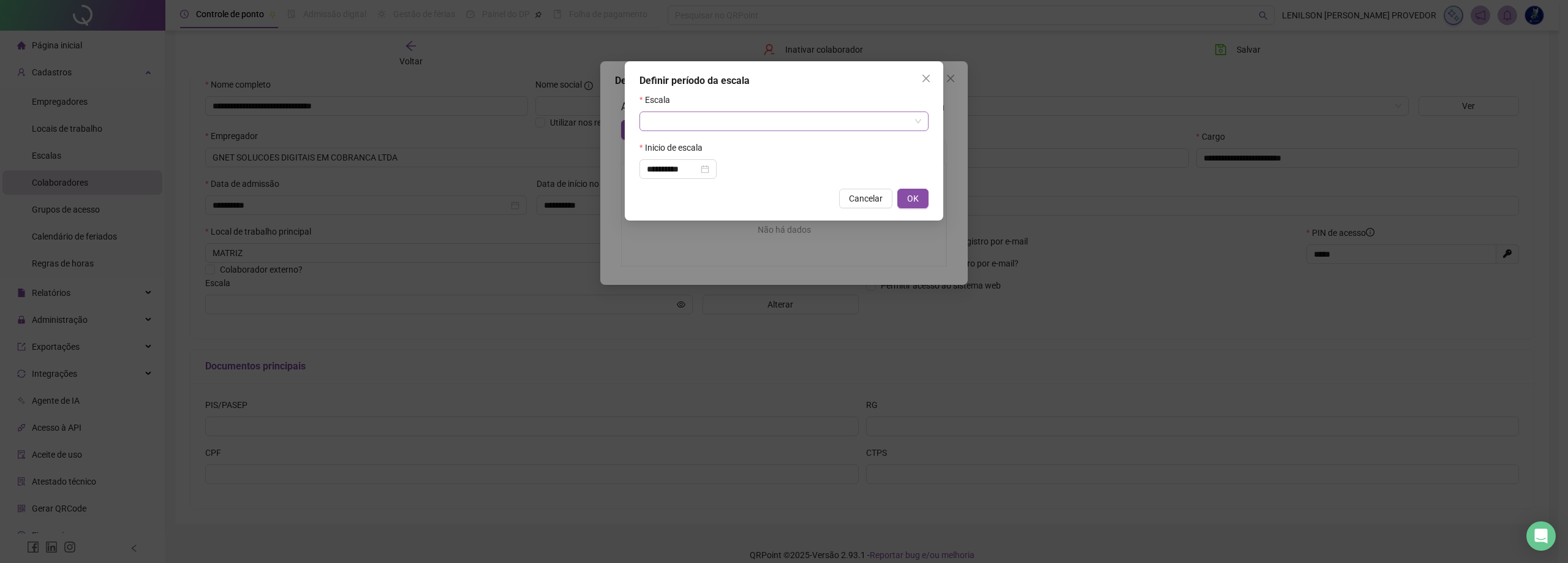
click at [672, 129] on input "search" at bounding box center [779, 121] width 263 height 18
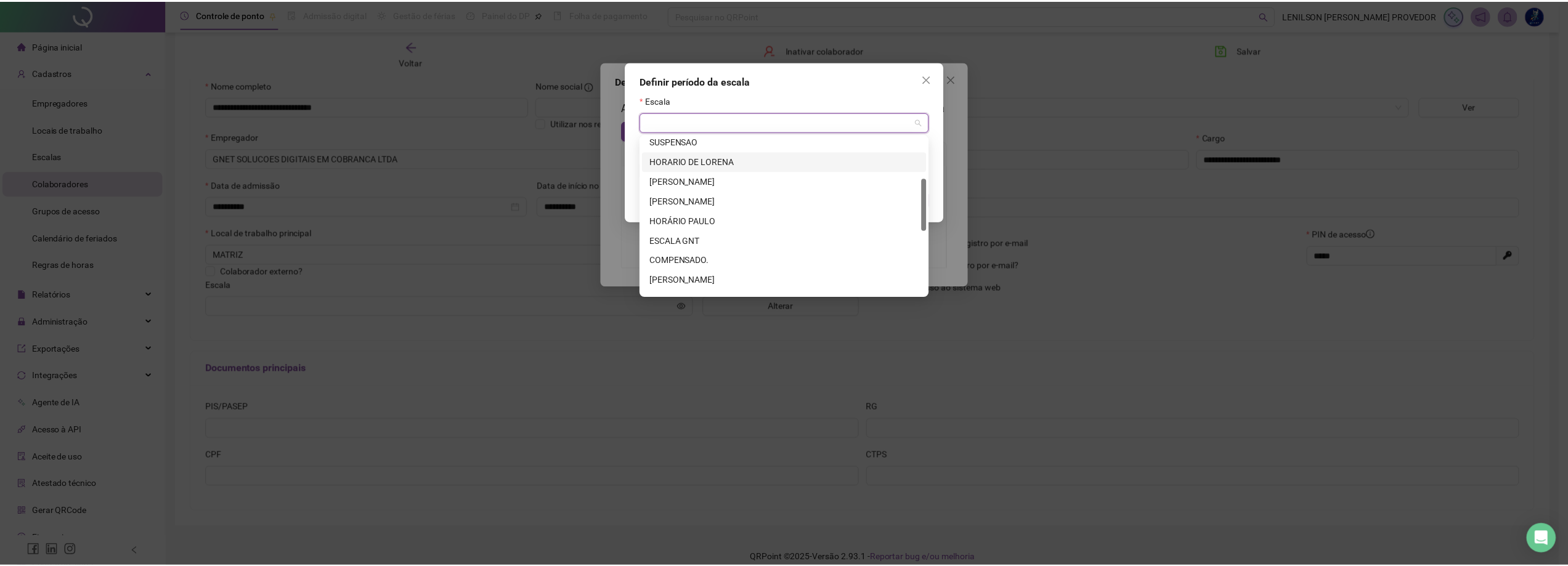
scroll to position [185, 0]
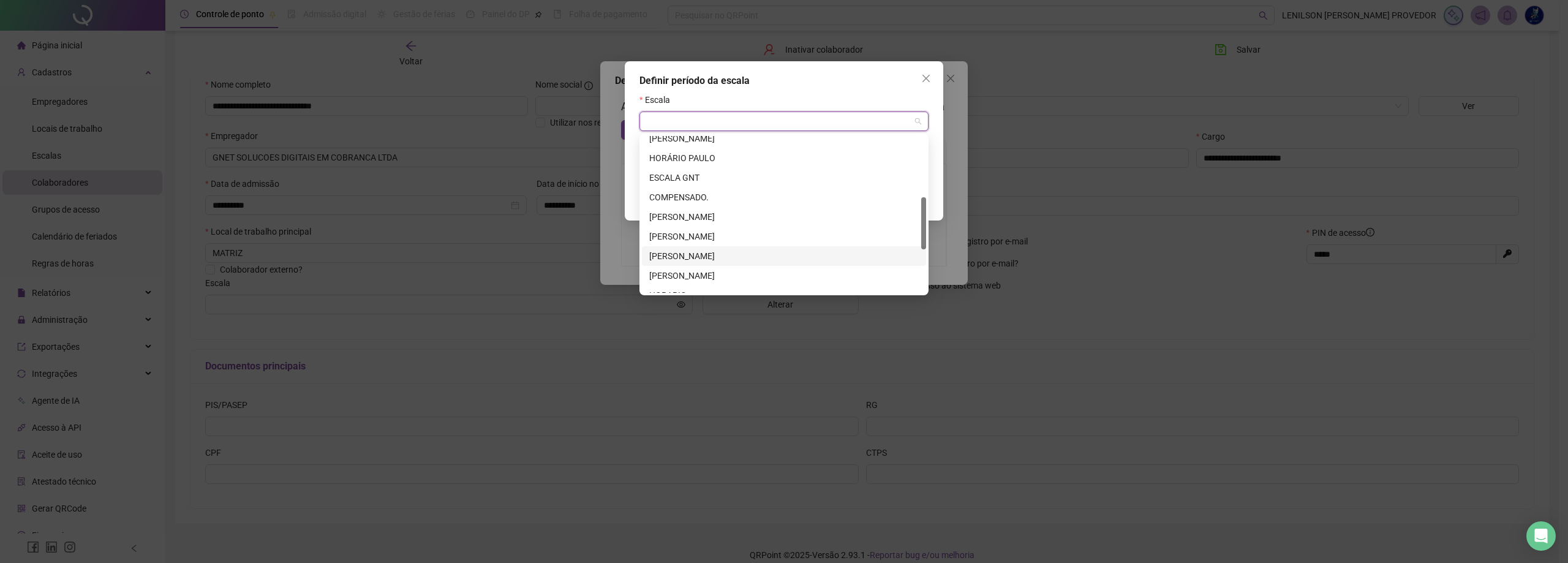
click at [716, 250] on div "[PERSON_NAME]" at bounding box center [784, 256] width 270 height 13
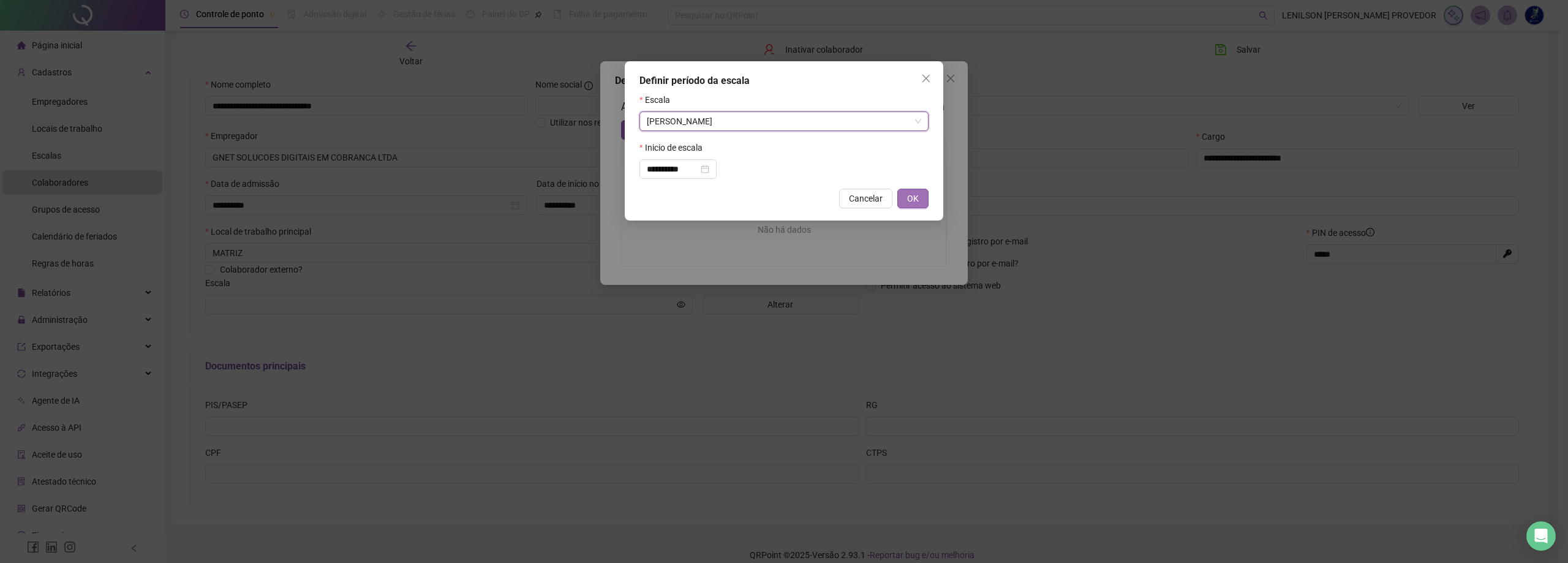
click at [910, 199] on span "OK" at bounding box center [913, 198] width 11 height 13
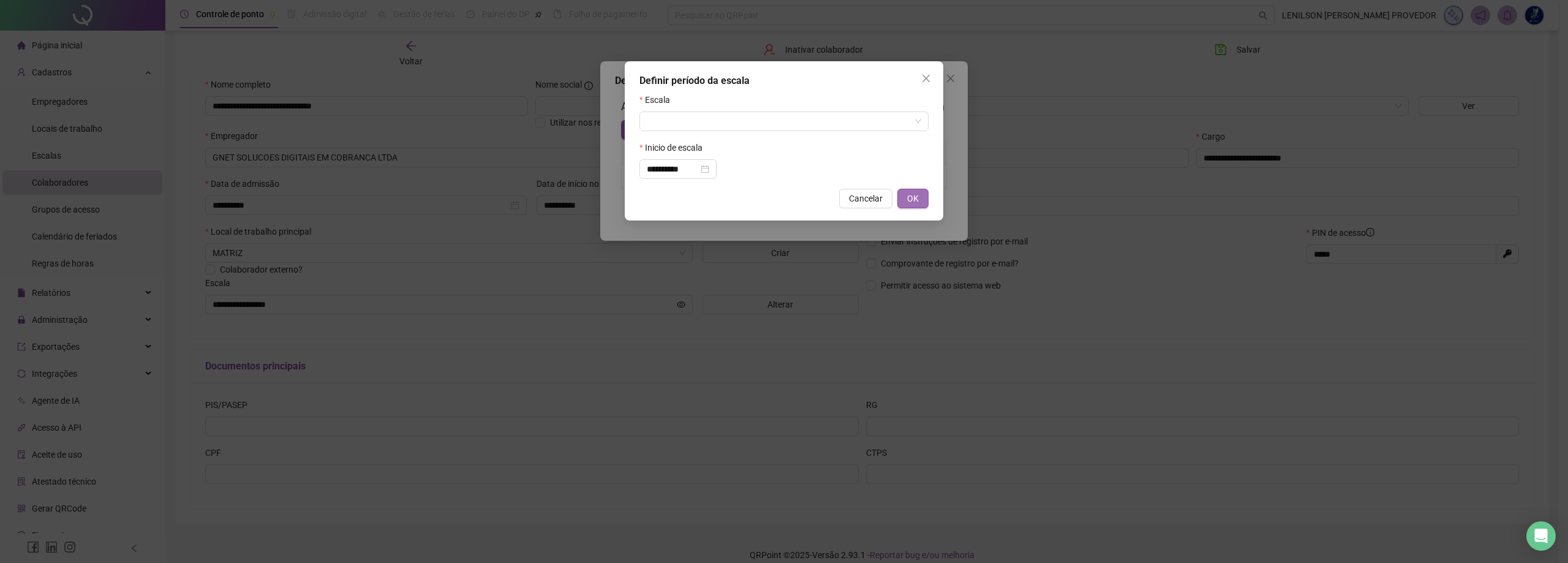
type input "**********"
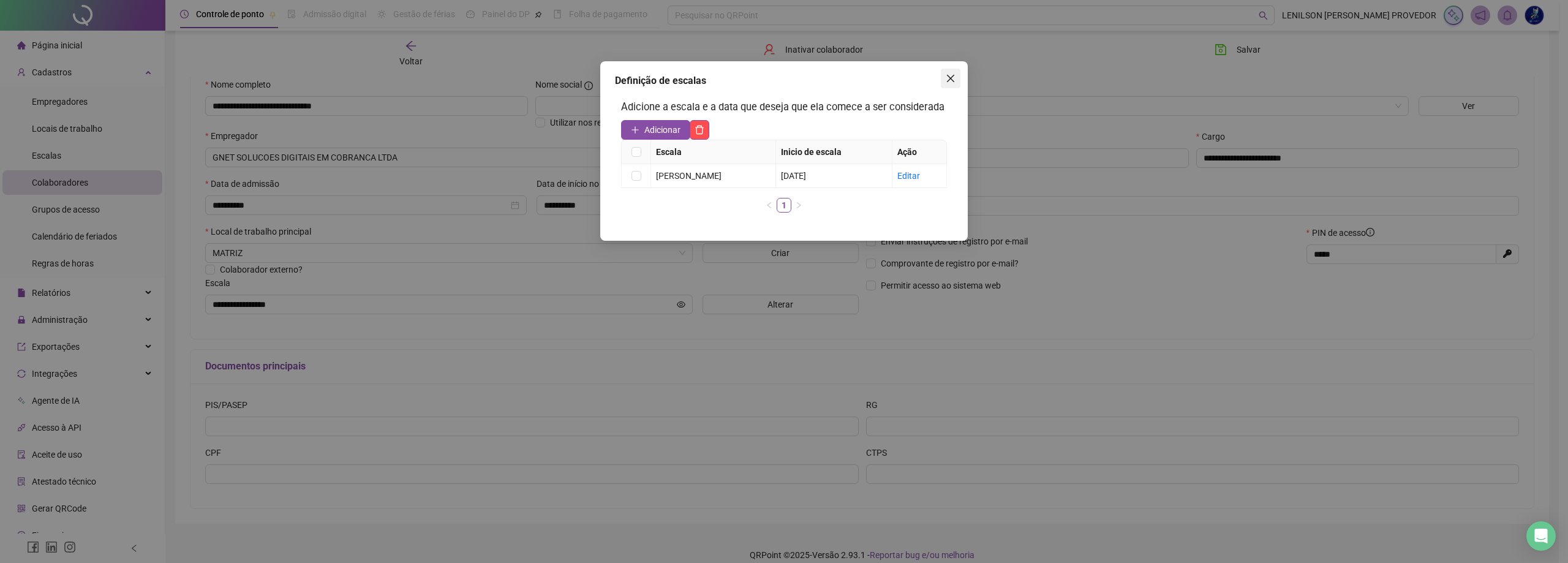
click at [948, 79] on icon "close" at bounding box center [951, 79] width 10 height 10
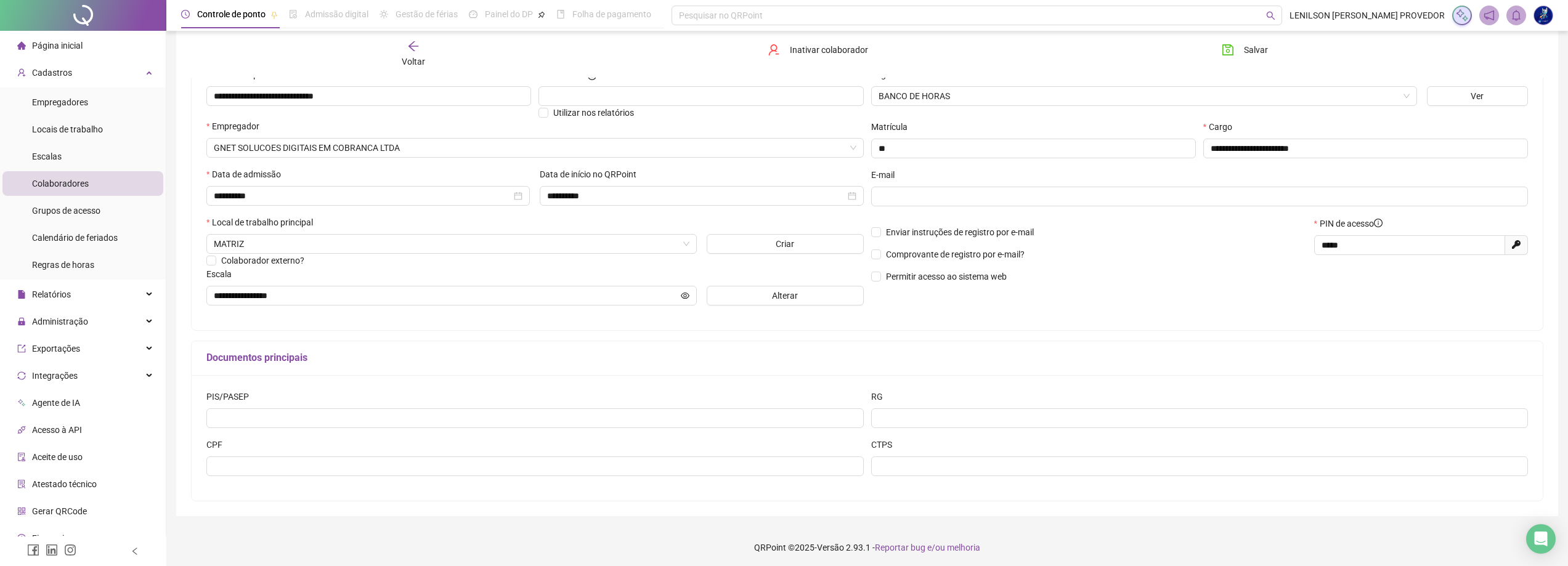
scroll to position [137, 0]
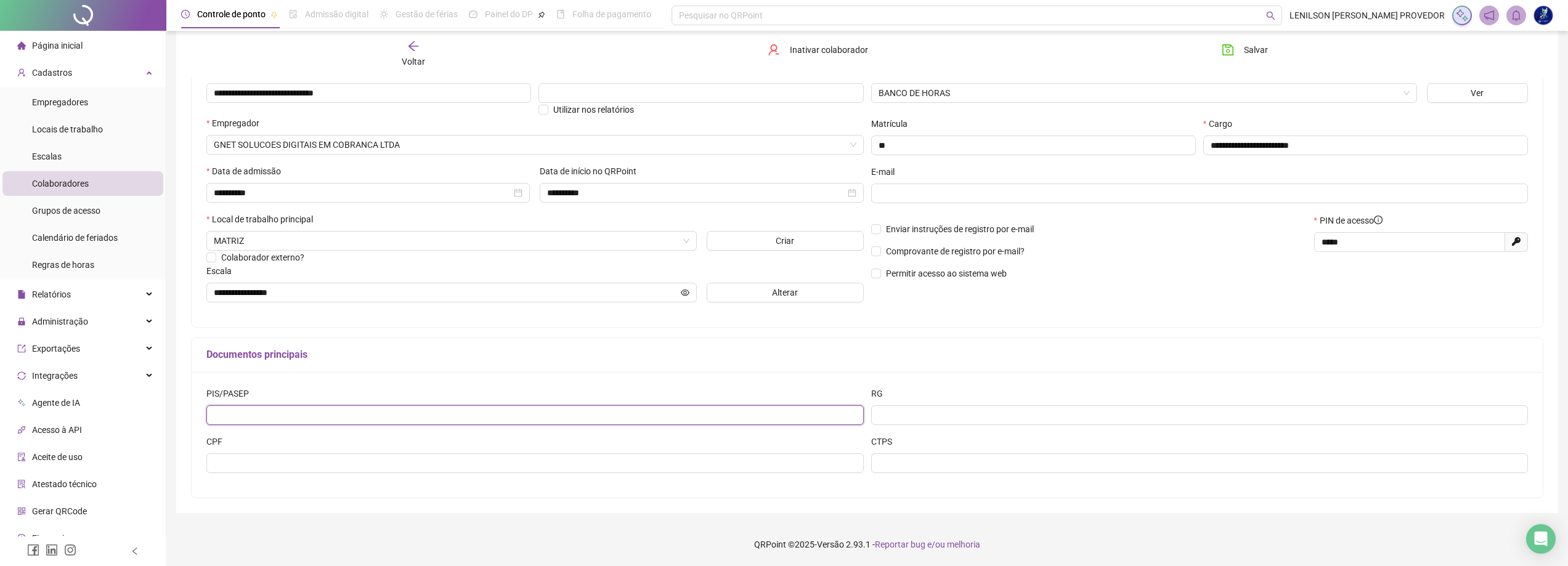
click at [278, 416] on input "text" at bounding box center [535, 415] width 657 height 20
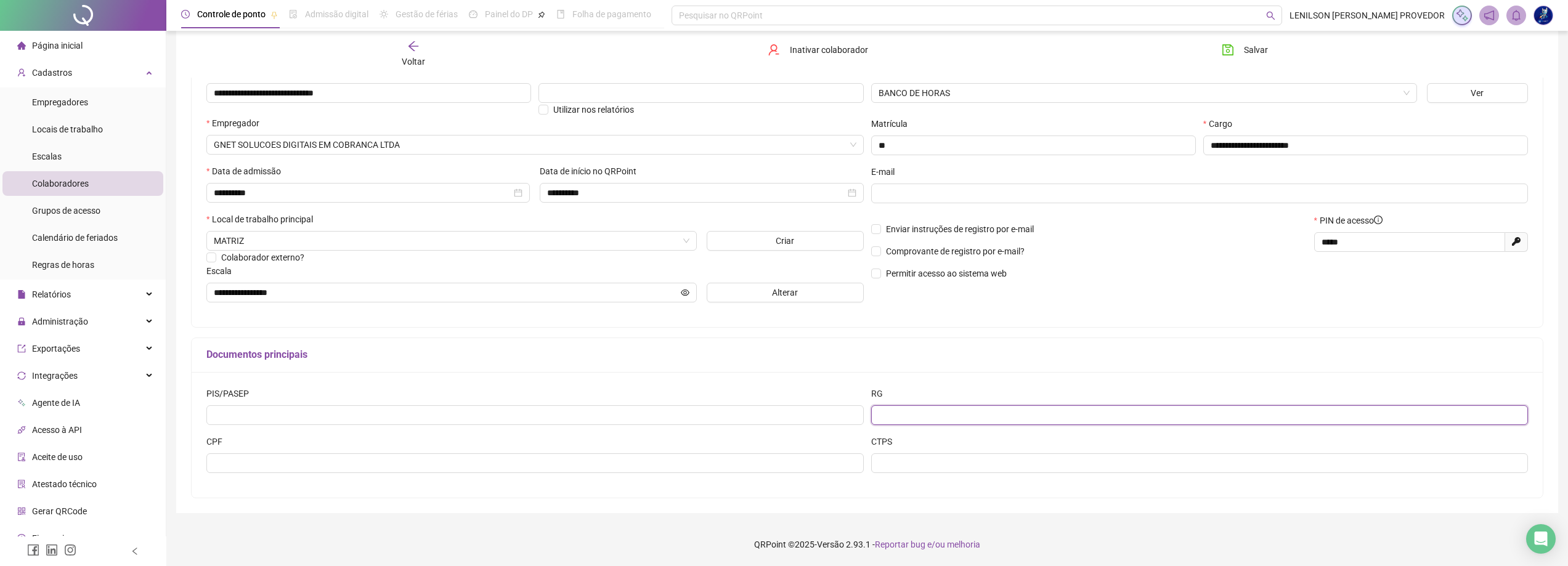
click at [910, 408] on input "text" at bounding box center [1200, 415] width 657 height 20
click at [236, 465] on input "text" at bounding box center [535, 463] width 657 height 20
type input "**********"
click at [910, 413] on input "text" at bounding box center [1200, 415] width 657 height 20
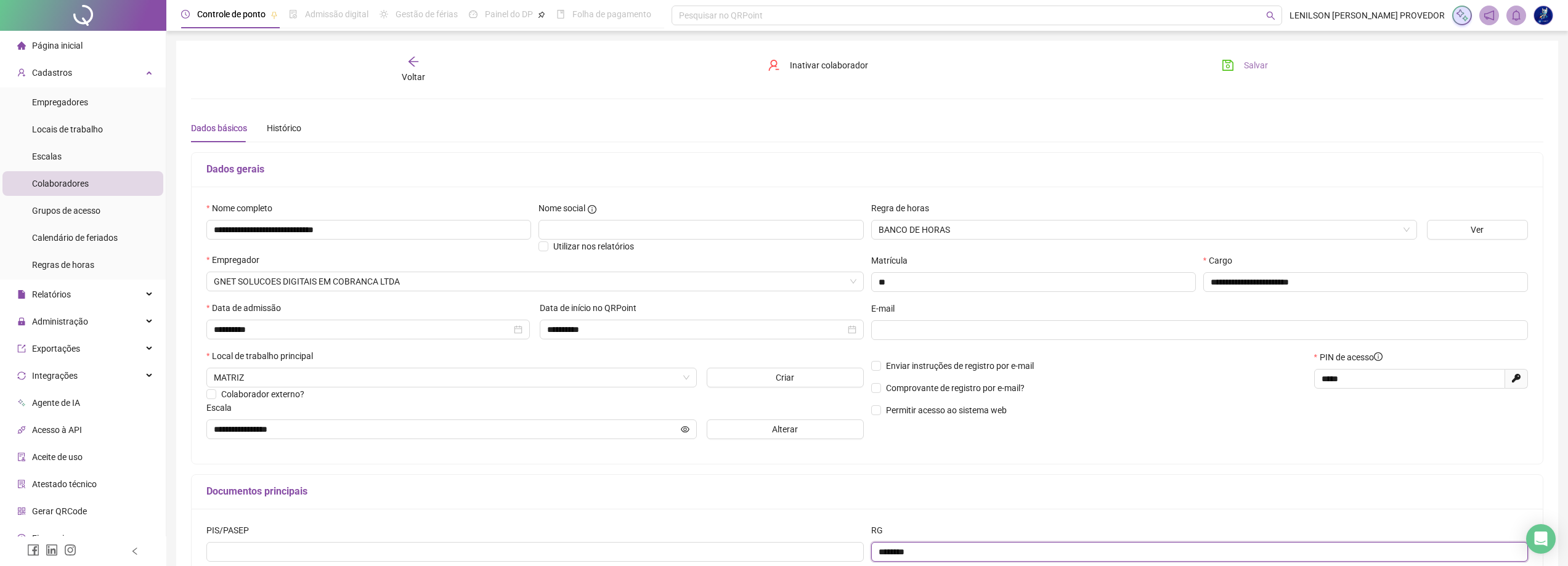
type input "********"
click at [1261, 66] on span "Salvar" at bounding box center [1256, 65] width 24 height 13
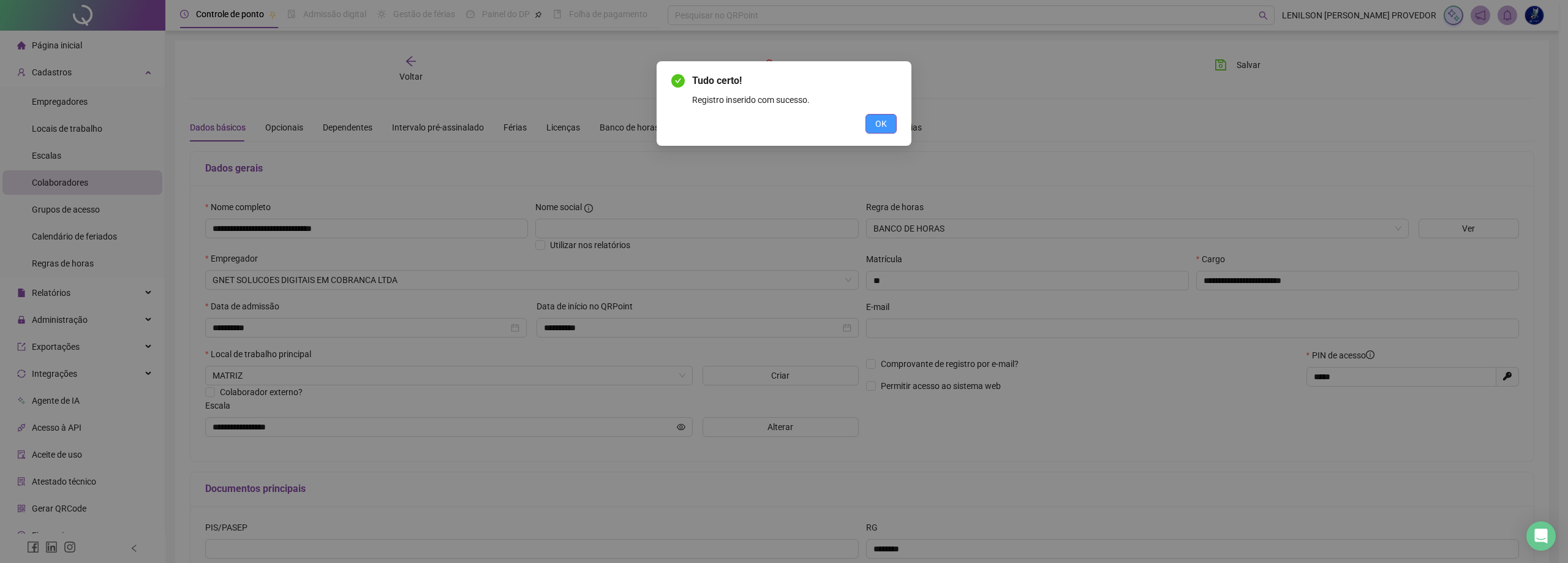
click at [888, 121] on button "OK" at bounding box center [881, 124] width 31 height 20
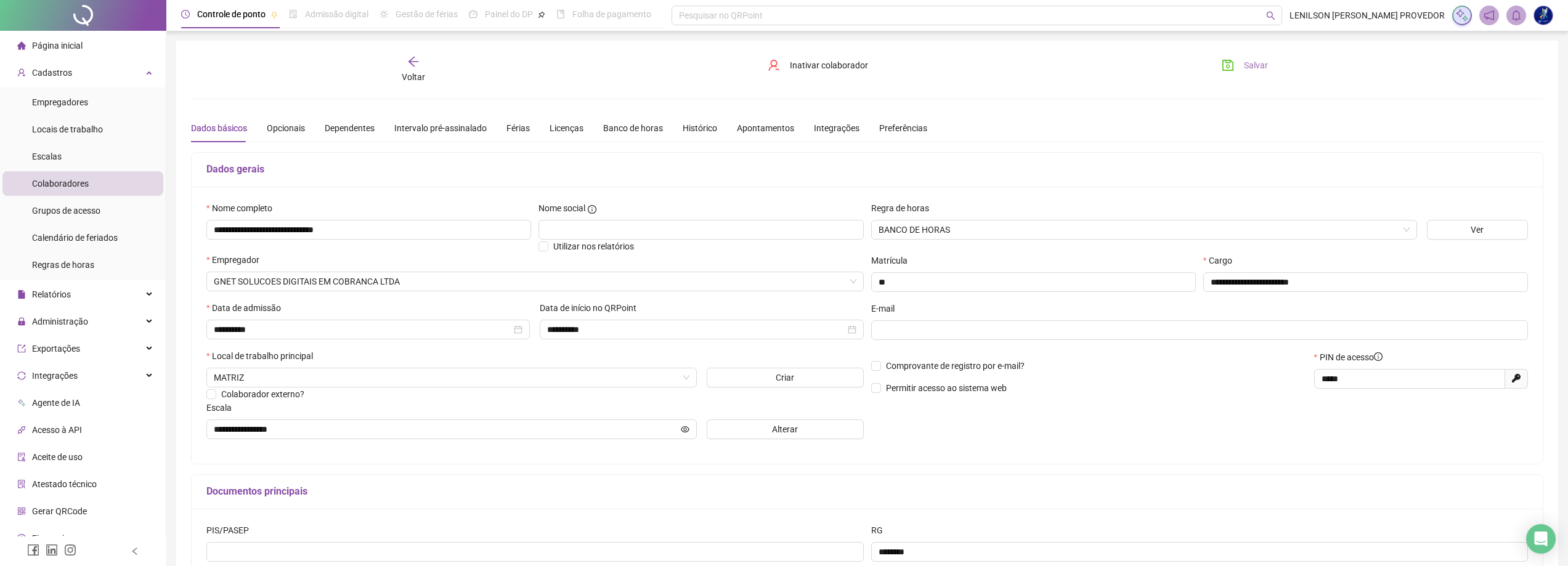
click at [1247, 67] on span "Salvar" at bounding box center [1256, 65] width 24 height 13
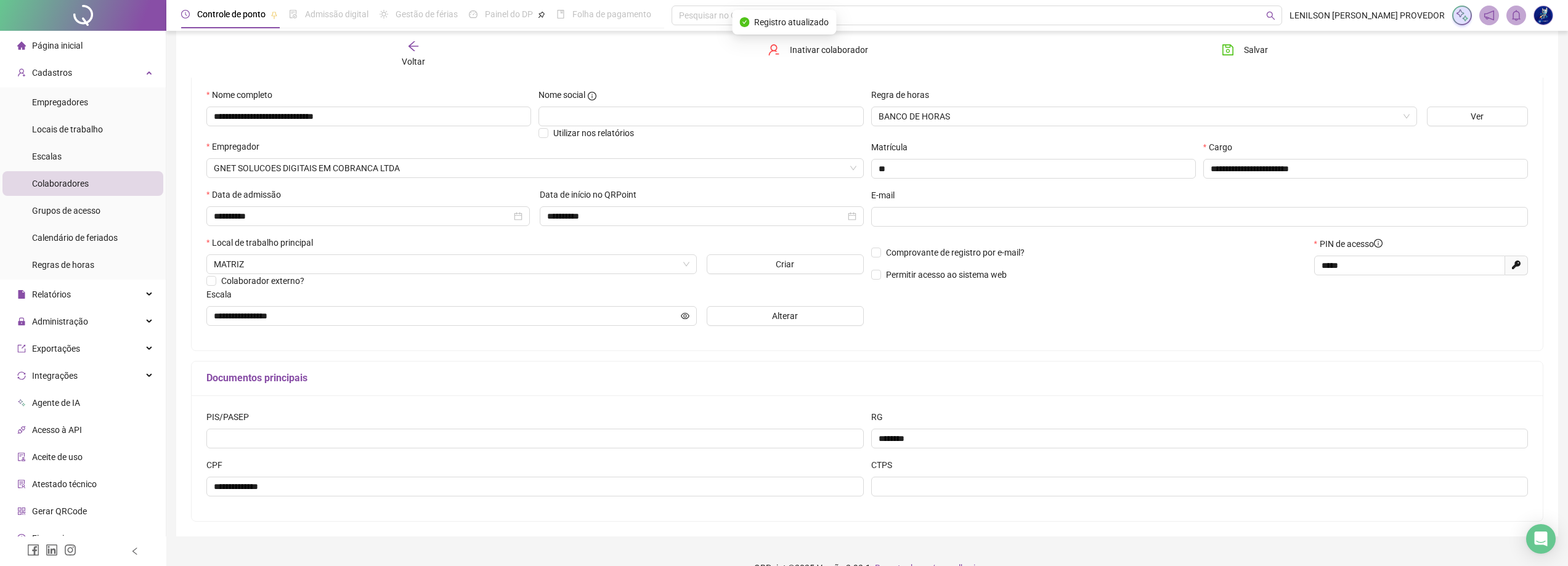
scroll to position [123, 0]
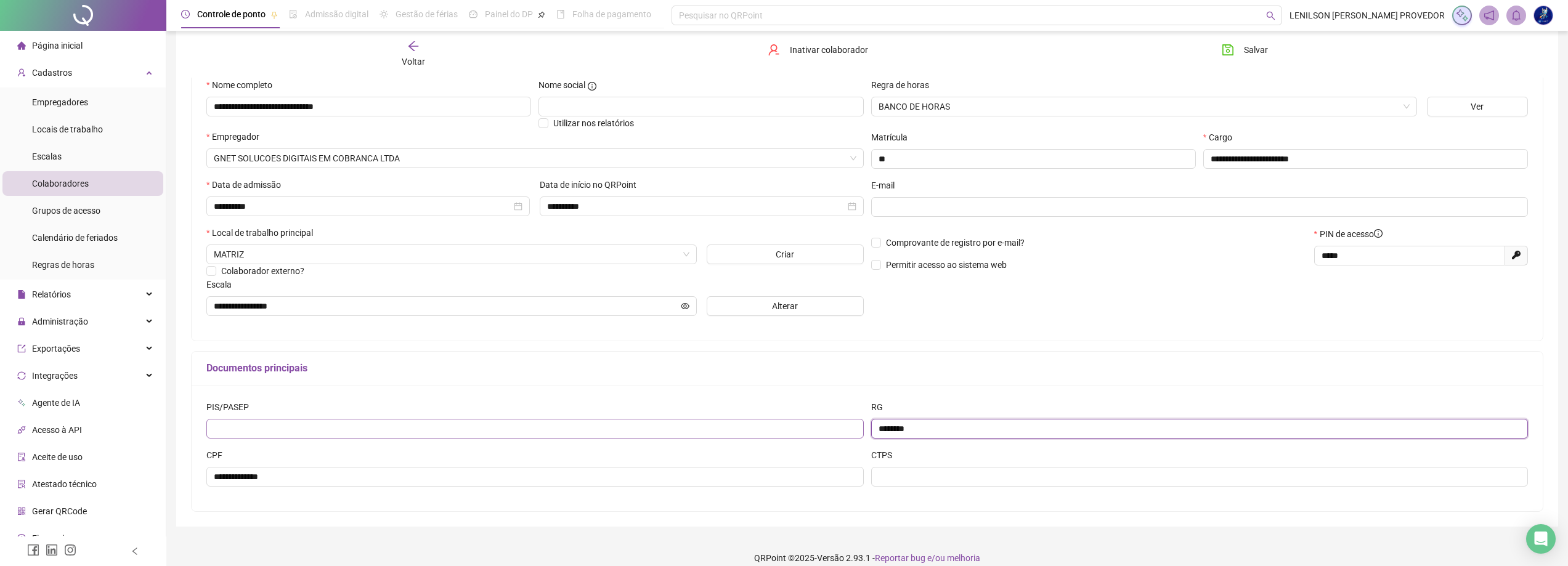
drag, startPoint x: 964, startPoint y: 428, endPoint x: 857, endPoint y: 428, distance: 107.0
click at [857, 428] on div "PIS/PASEP RG ********" at bounding box center [867, 425] width 1329 height 48
drag, startPoint x: 1374, startPoint y: 251, endPoint x: 1282, endPoint y: 267, distance: 93.4
click at [1282, 267] on div "Comprovante de registro por e-mail? Permitir acesso ao sistema web PIN de acess…" at bounding box center [1200, 254] width 665 height 53
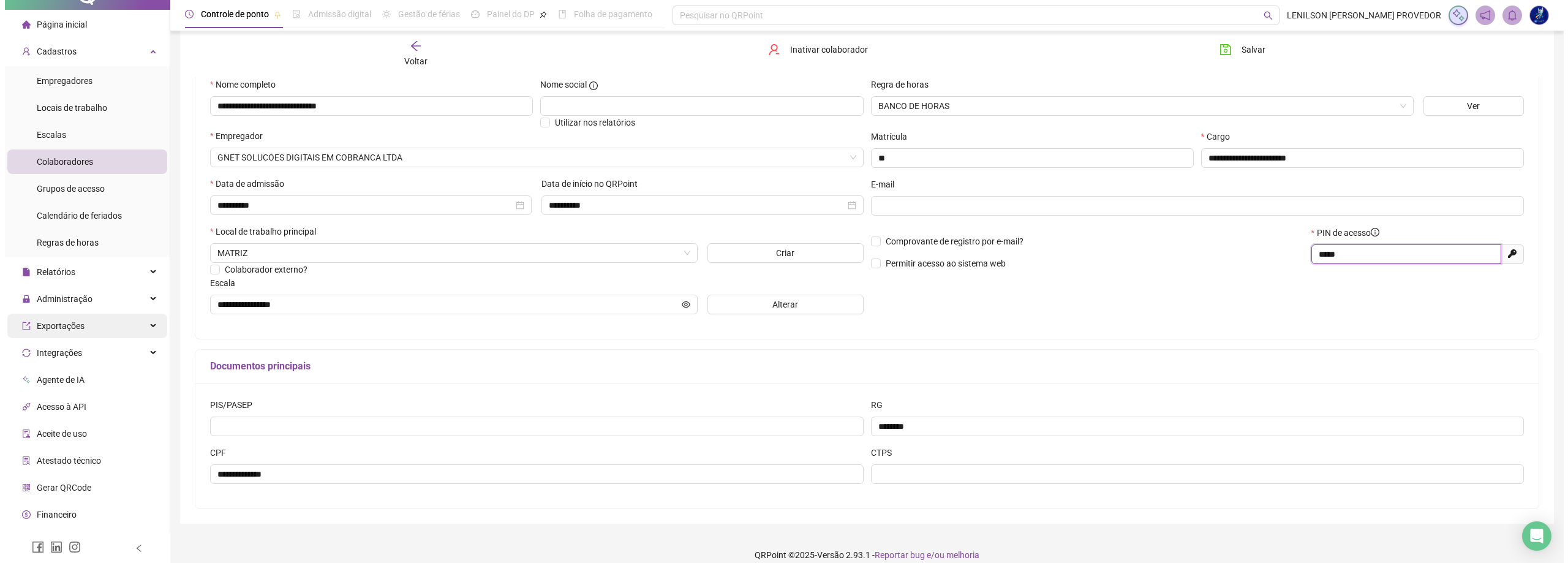
scroll to position [41, 0]
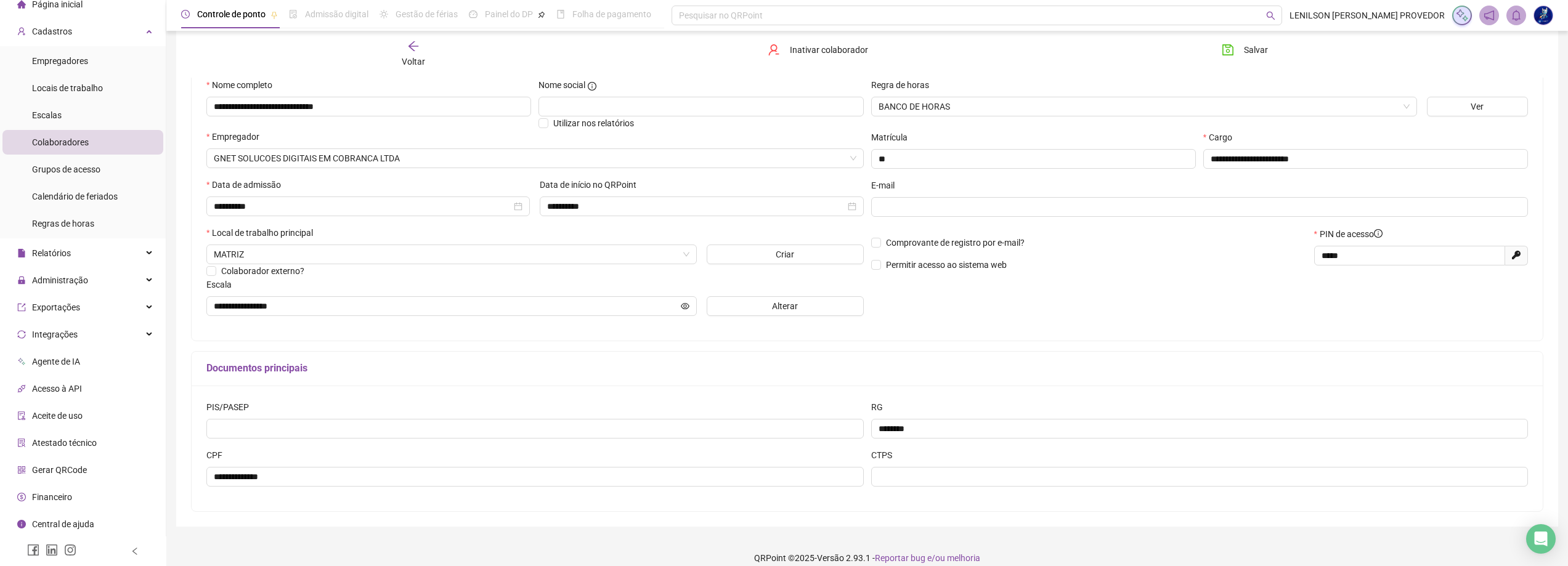
click at [56, 472] on span "Gerar QRCode" at bounding box center [60, 470] width 55 height 10
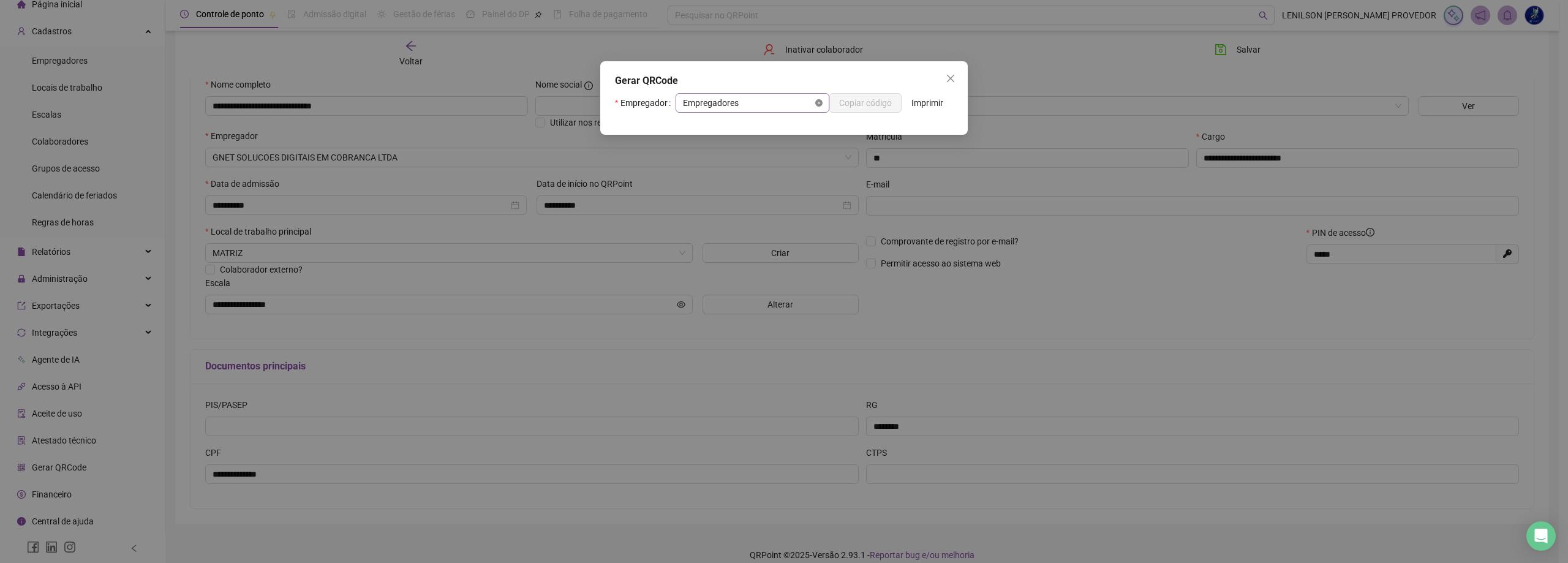
click at [816, 102] on icon "close-circle" at bounding box center [819, 103] width 8 height 8
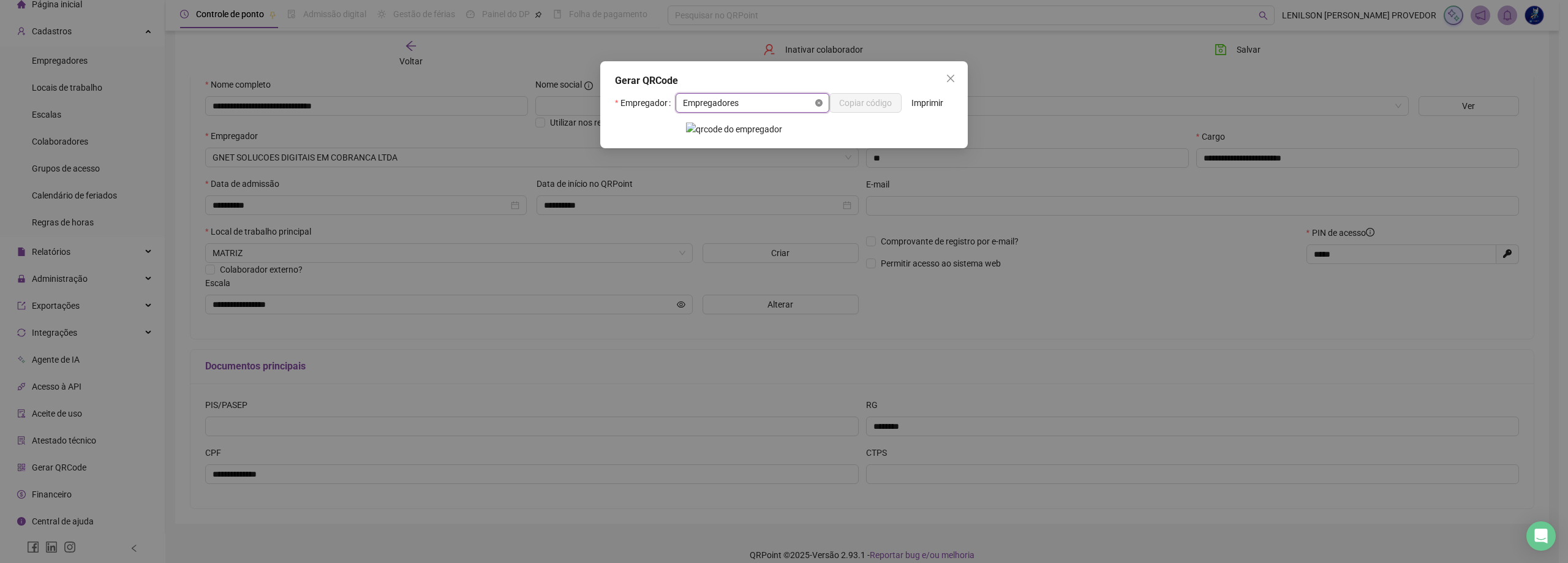
click at [816, 102] on icon "close-circle" at bounding box center [819, 103] width 8 height 8
click at [819, 106] on icon "close-circle" at bounding box center [819, 103] width 8 height 8
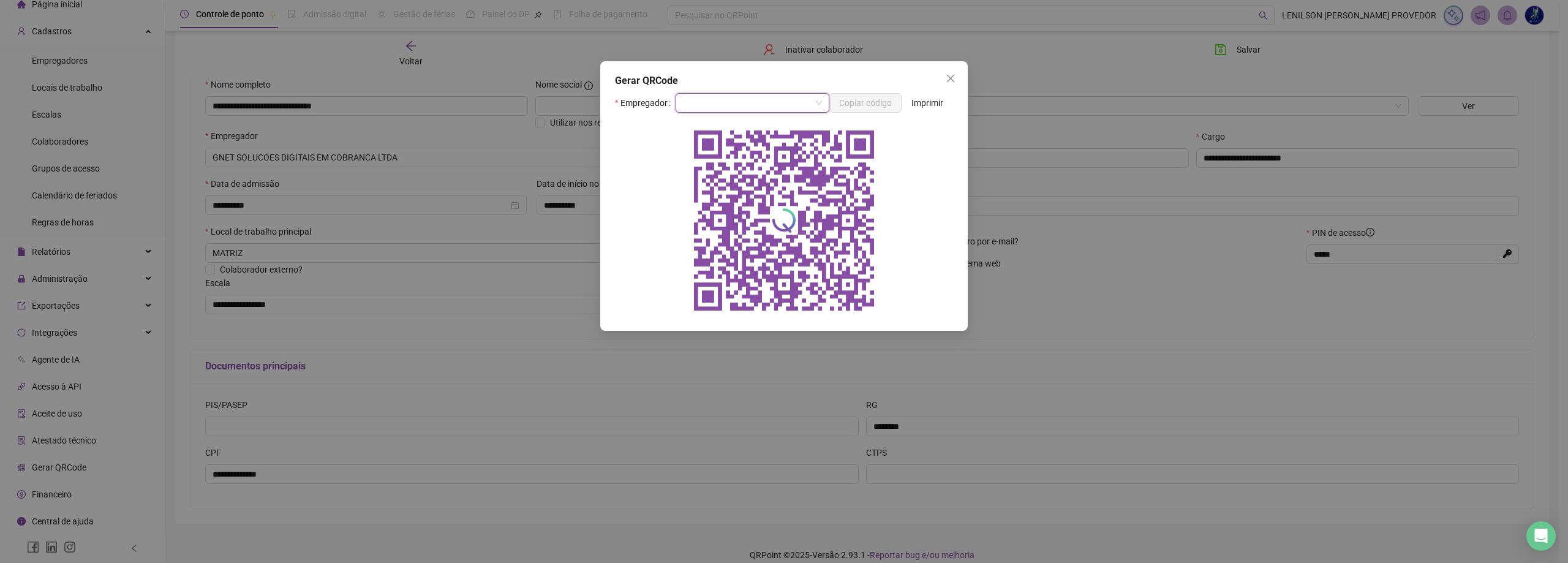
click at [816, 103] on span at bounding box center [752, 103] width 139 height 18
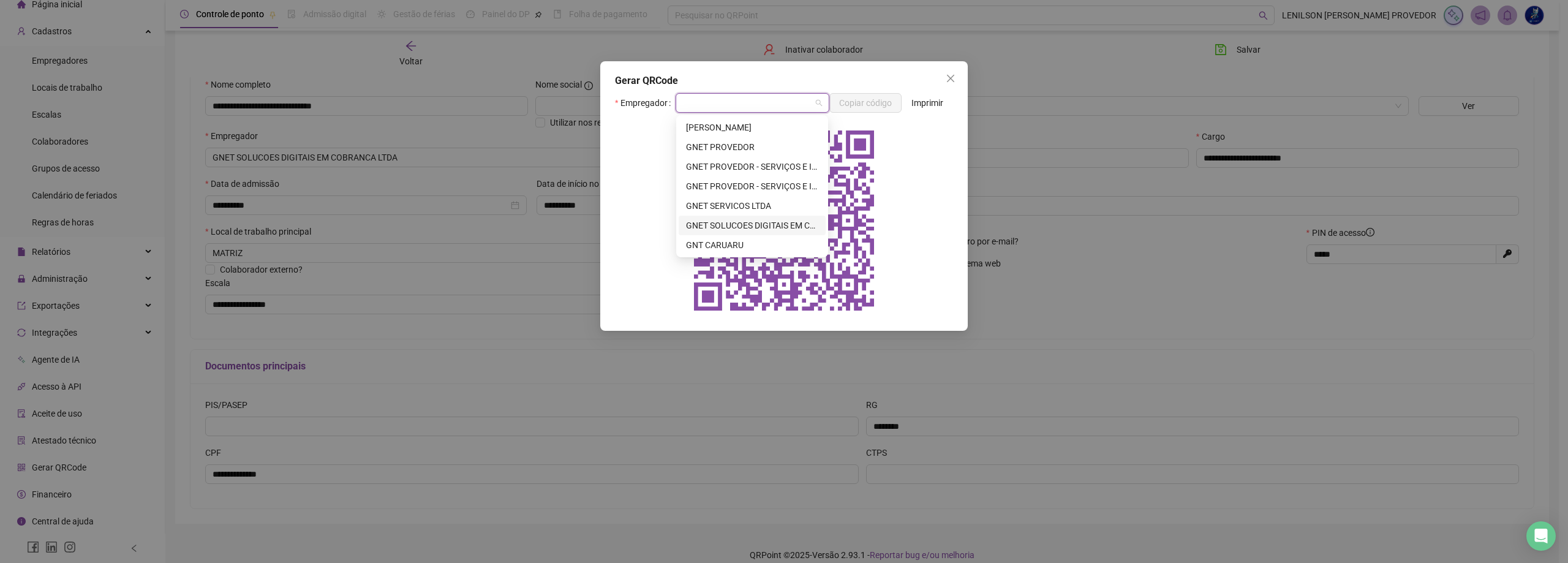
click at [757, 226] on div "GNET SOLUCOES DIGITAIS EM COBRANCA LTDA" at bounding box center [752, 225] width 132 height 13
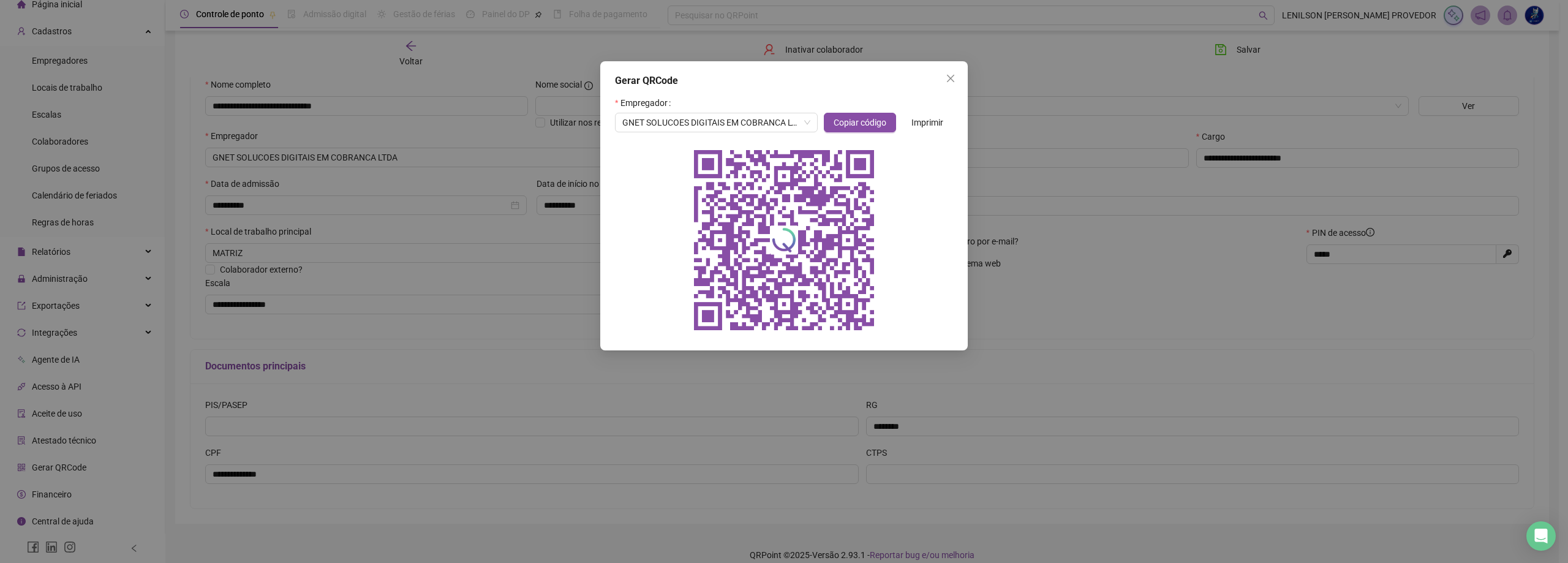
click at [917, 122] on span "Imprimir" at bounding box center [927, 122] width 32 height 13
